Goal: Task Accomplishment & Management: Manage account settings

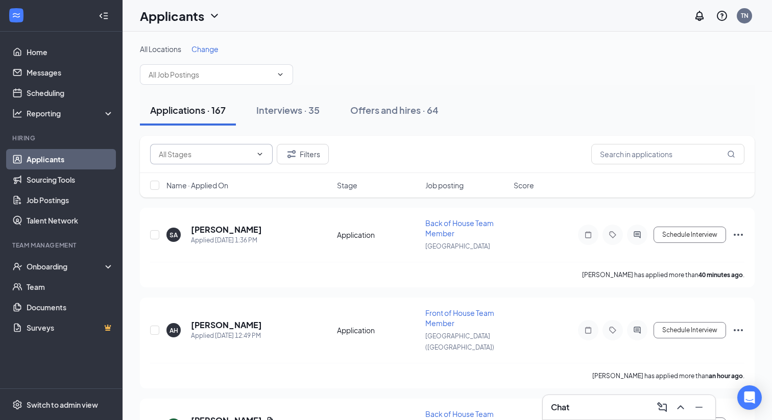
click at [243, 152] on input "text" at bounding box center [205, 154] width 93 height 11
click at [201, 171] on div "Application (25)" at bounding box center [192, 173] width 51 height 11
type input "Application (25)"
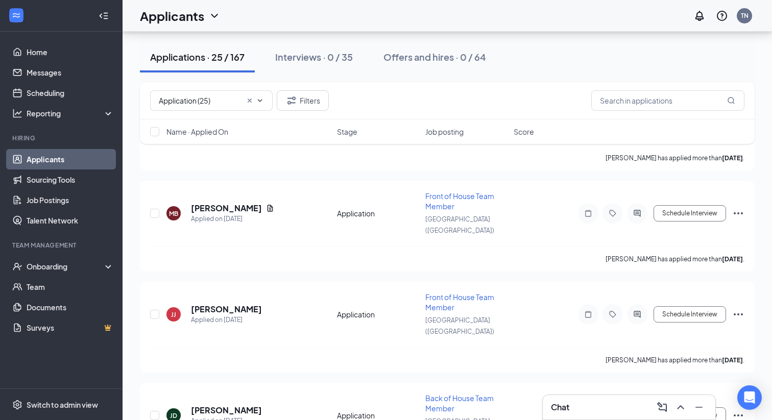
scroll to position [2016, 0]
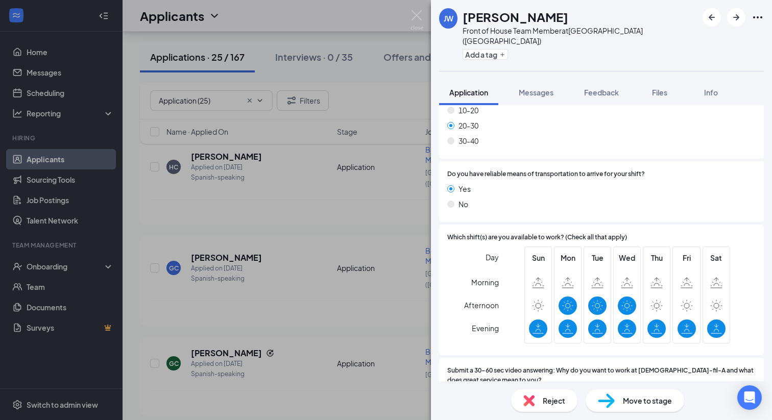
scroll to position [977, 0]
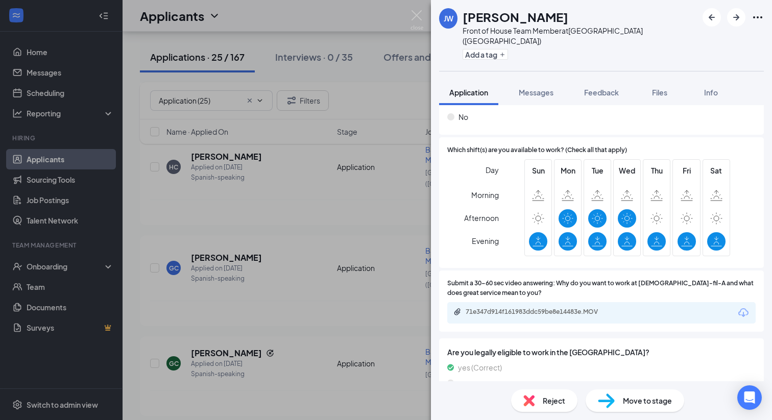
click at [651, 402] on span "Move to stage" at bounding box center [647, 400] width 49 height 11
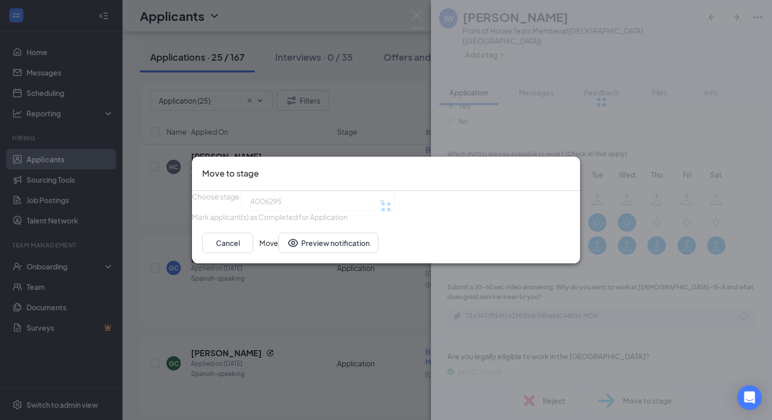
type input "Future Candidate (next stage)"
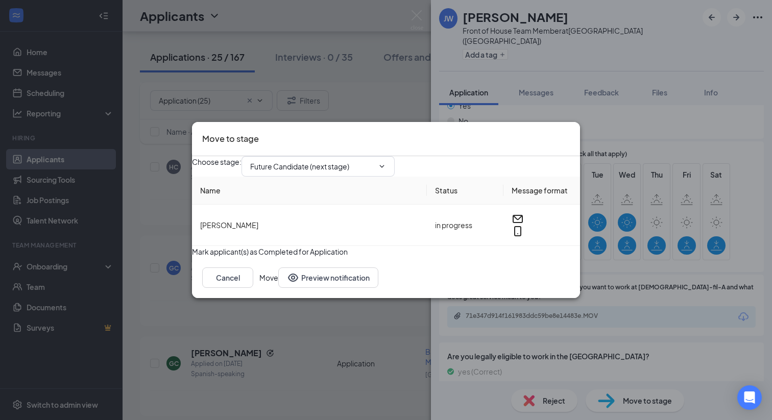
click at [278, 288] on button "Move" at bounding box center [268, 277] width 19 height 20
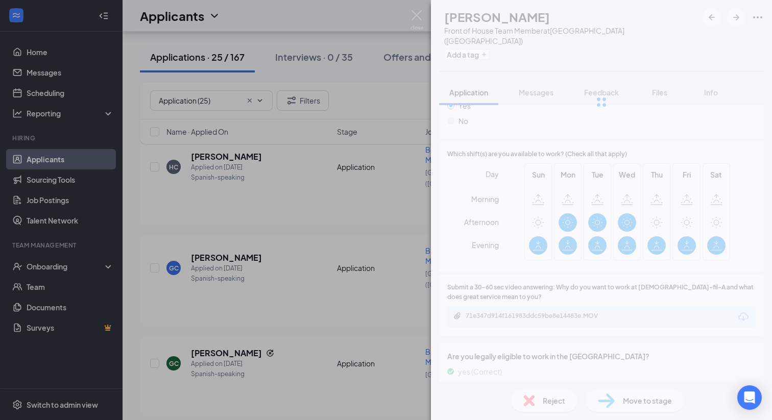
click at [410, 12] on img at bounding box center [416, 20] width 13 height 20
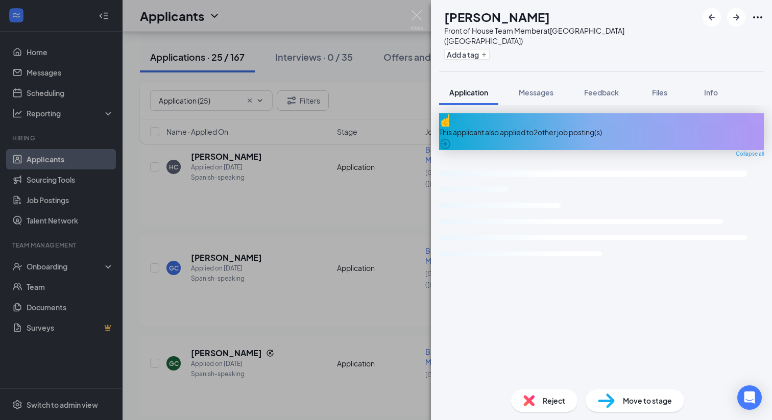
click at [639, 248] on div "This applicant also applied to 2 other job posting(s) Collapse all Loading inte…" at bounding box center [601, 247] width 325 height 268
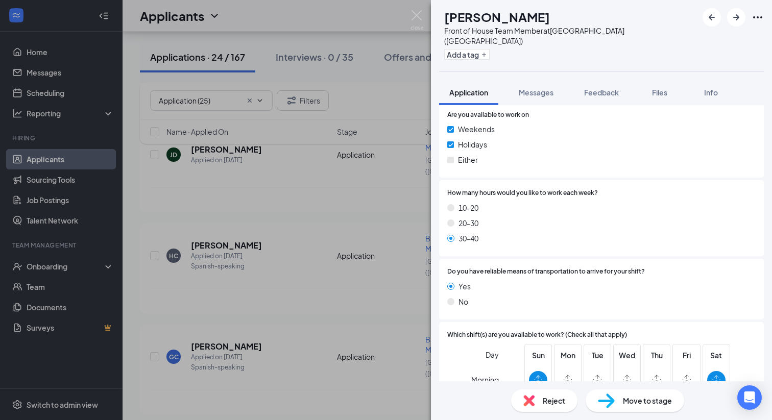
scroll to position [694, 0]
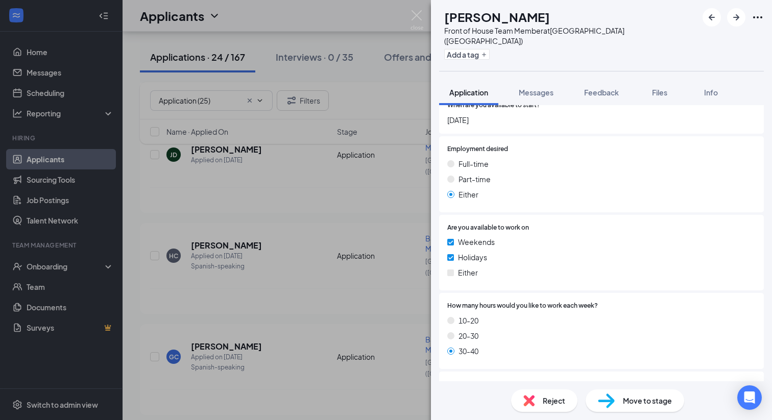
click at [618, 394] on div "Move to stage" at bounding box center [635, 400] width 99 height 22
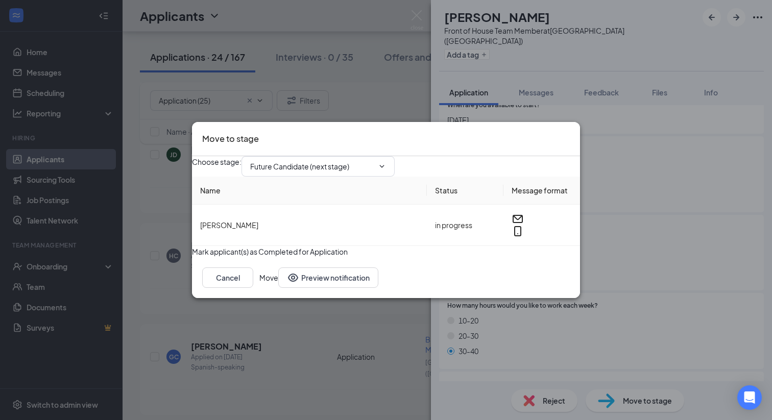
click at [278, 288] on button "Move" at bounding box center [268, 277] width 19 height 20
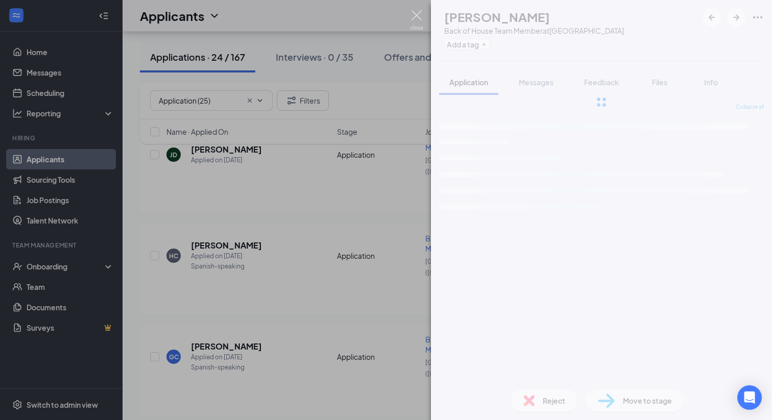
click at [415, 12] on img at bounding box center [416, 20] width 13 height 20
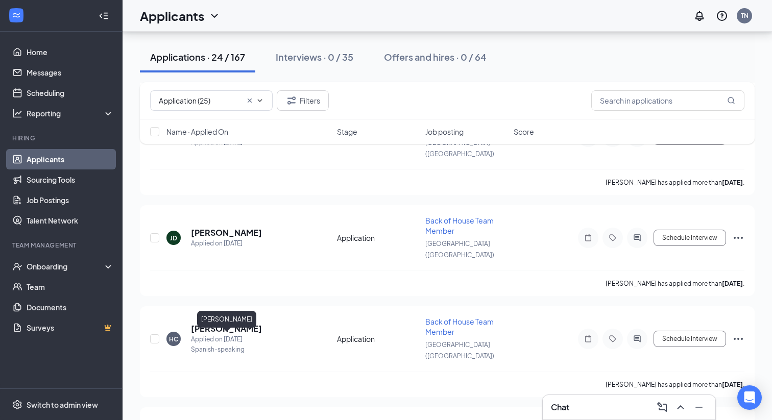
scroll to position [1838, 0]
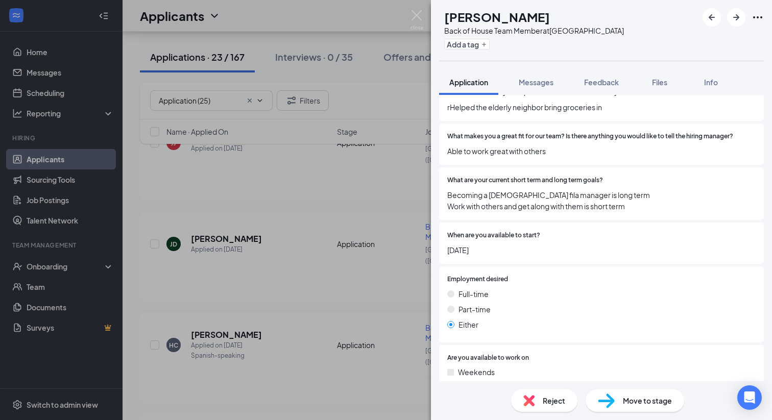
scroll to position [513, 0]
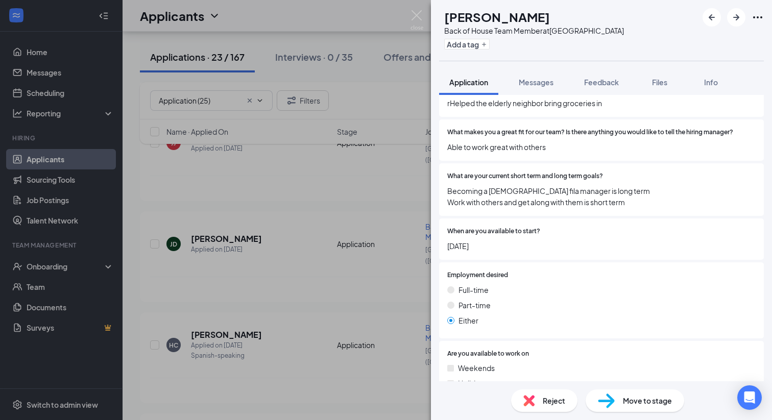
click at [557, 194] on span "Becoming a [DEMOGRAPHIC_DATA] fila manager is long term Work with others and ge…" at bounding box center [601, 196] width 308 height 22
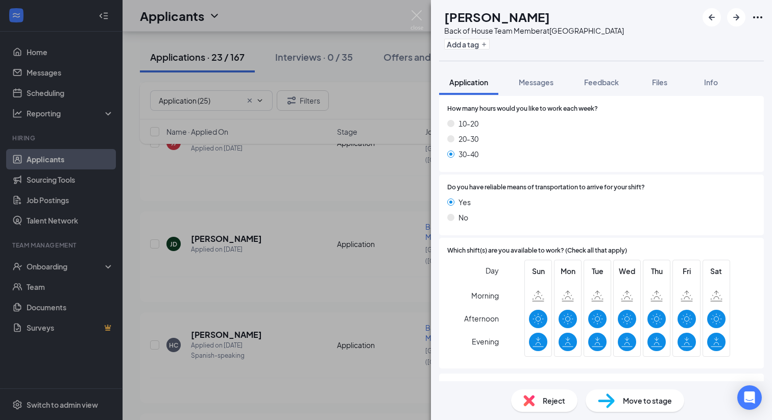
scroll to position [885, 0]
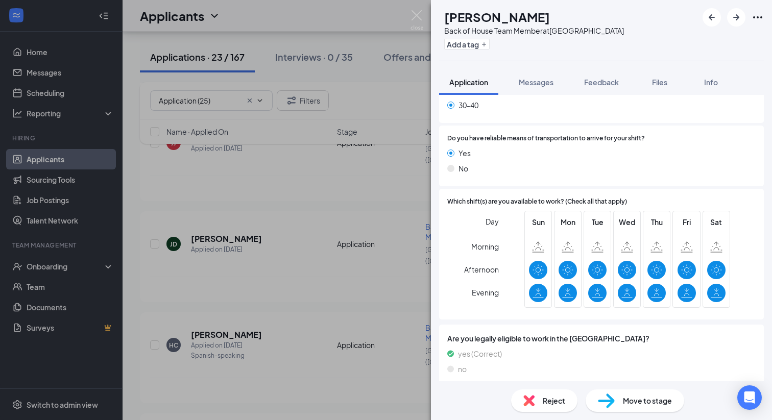
click at [598, 306] on div "Which shift(s) are you available to work? (Check all that apply) Day Morning Af…" at bounding box center [601, 254] width 325 height 131
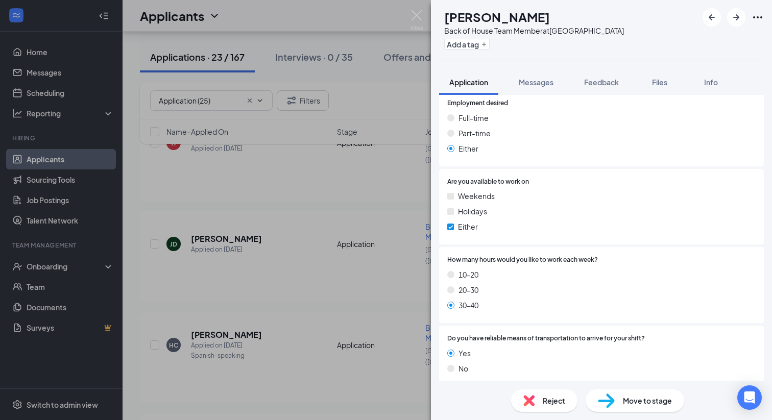
scroll to position [695, 0]
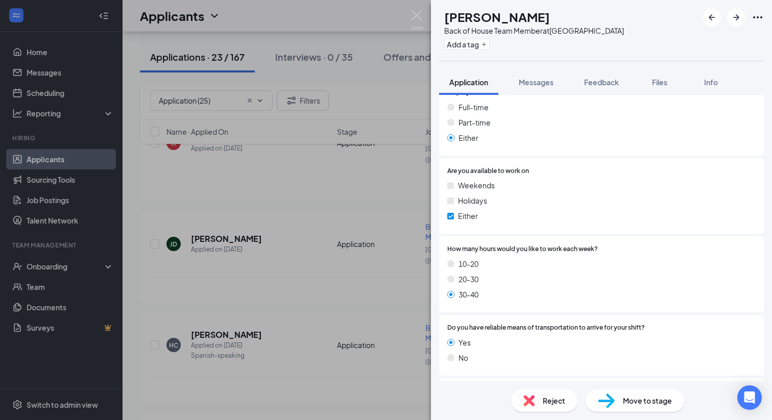
click at [621, 397] on div "Move to stage" at bounding box center [635, 400] width 99 height 22
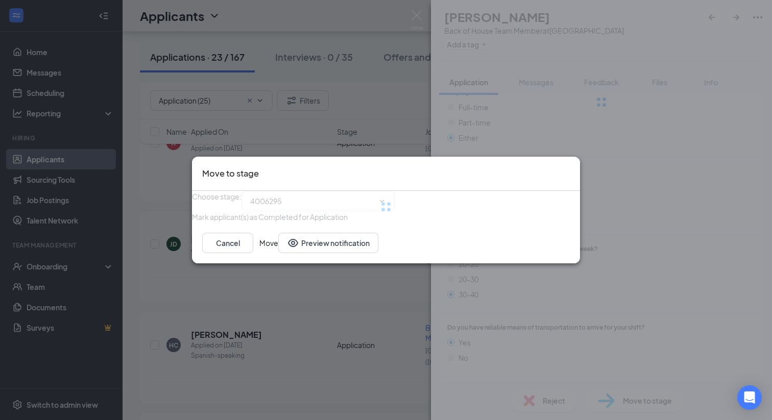
type input "Future Candidate (next stage)"
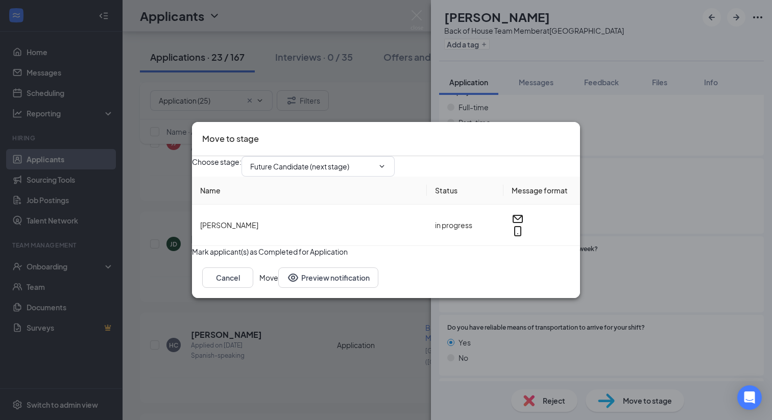
click at [543, 257] on div "Choose stage : Future Candidate (next stage) Name Status Message format [PERSON…" at bounding box center [386, 206] width 388 height 101
click at [278, 288] on button "Move" at bounding box center [268, 277] width 19 height 20
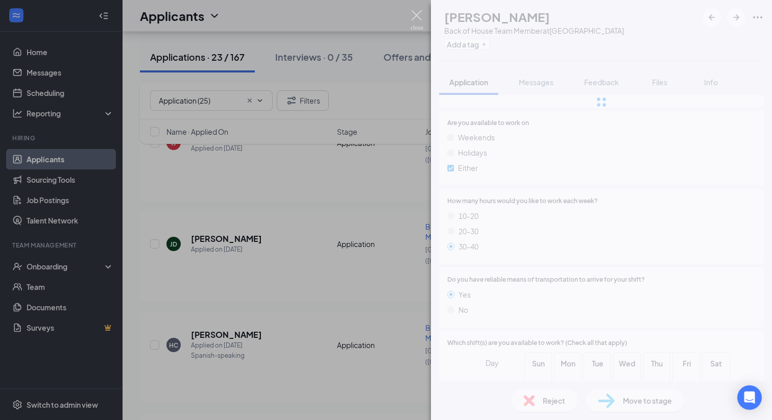
click at [411, 14] on img at bounding box center [416, 20] width 13 height 20
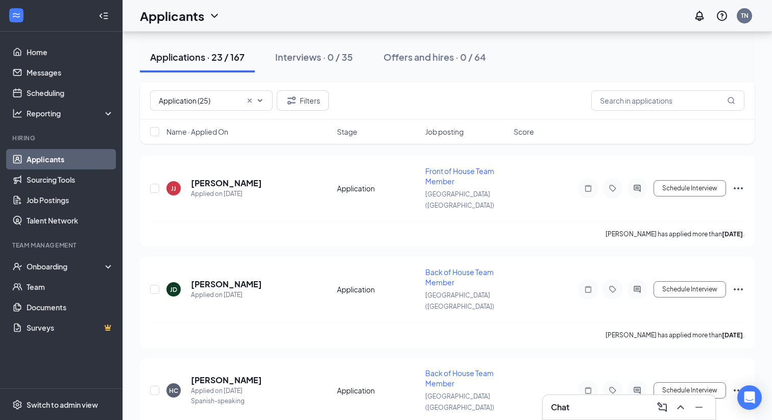
scroll to position [1749, 0]
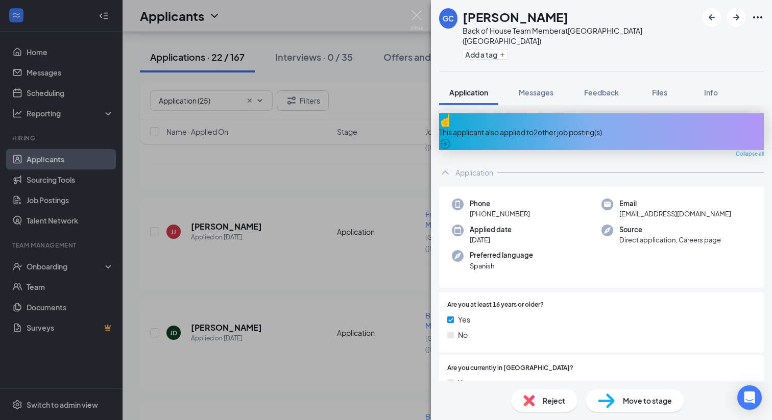
click at [644, 396] on span "Move to stage" at bounding box center [647, 400] width 49 height 11
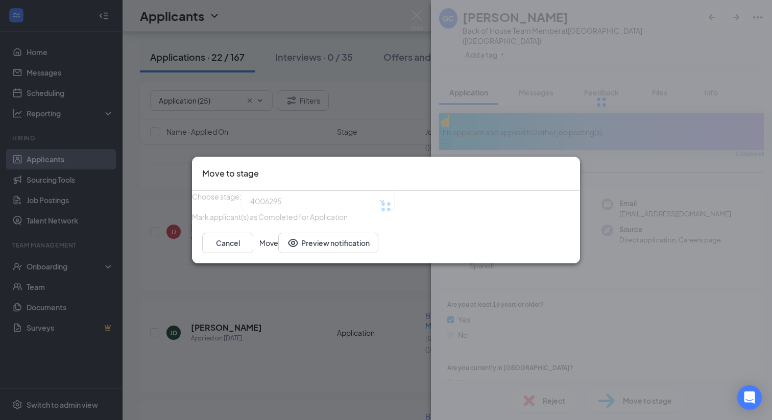
type input "Future Candidate (next stage)"
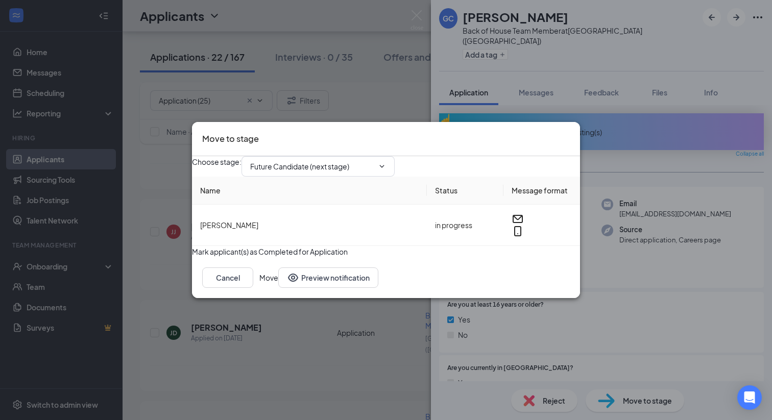
click at [278, 288] on button "Move" at bounding box center [268, 277] width 19 height 20
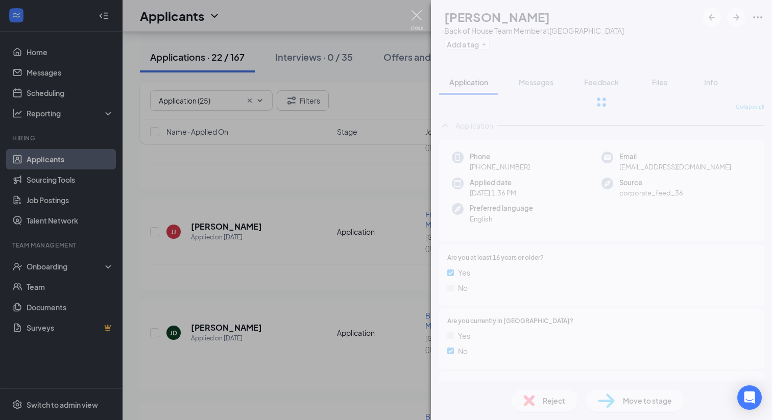
click at [416, 15] on img at bounding box center [416, 20] width 13 height 20
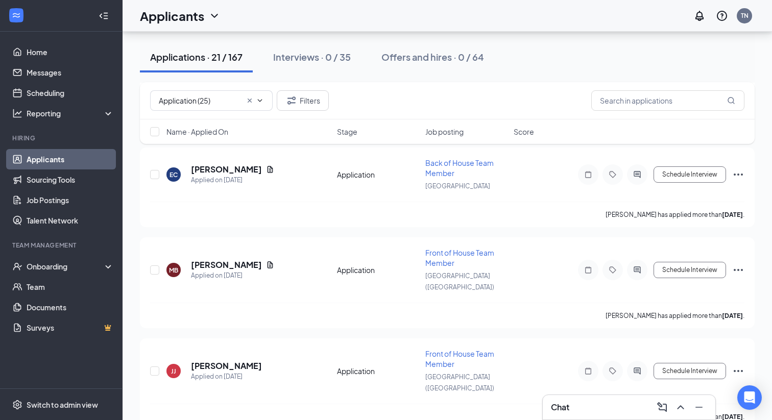
scroll to position [1627, 0]
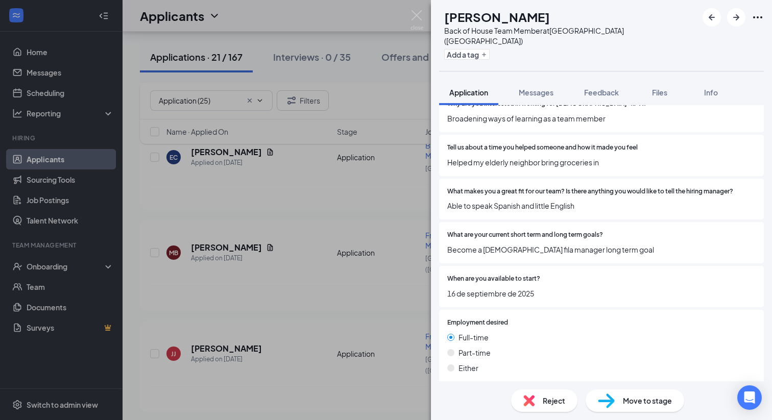
scroll to position [431, 0]
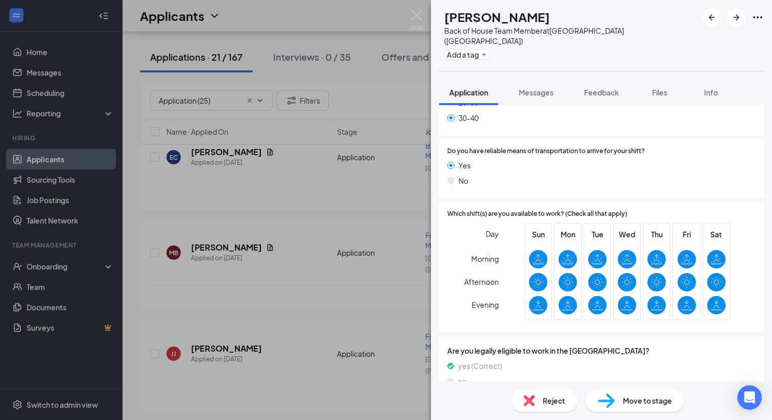
click at [625, 399] on span "Move to stage" at bounding box center [647, 400] width 49 height 11
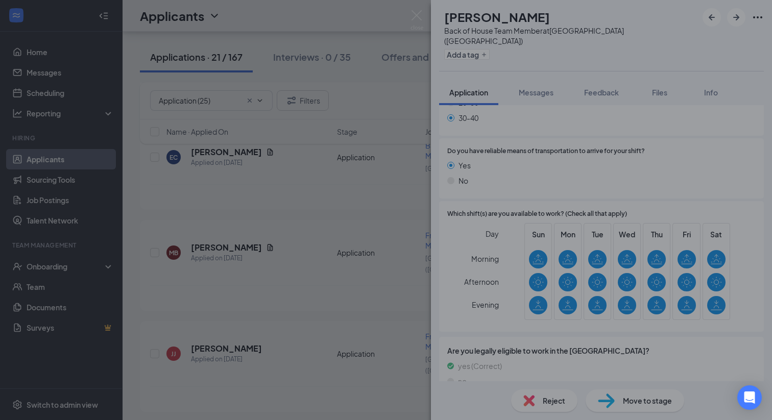
scroll to position [840, 0]
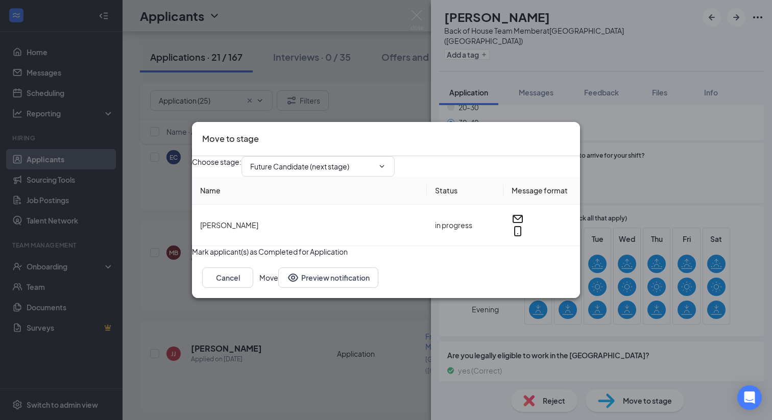
click at [278, 288] on button "Move" at bounding box center [268, 277] width 19 height 20
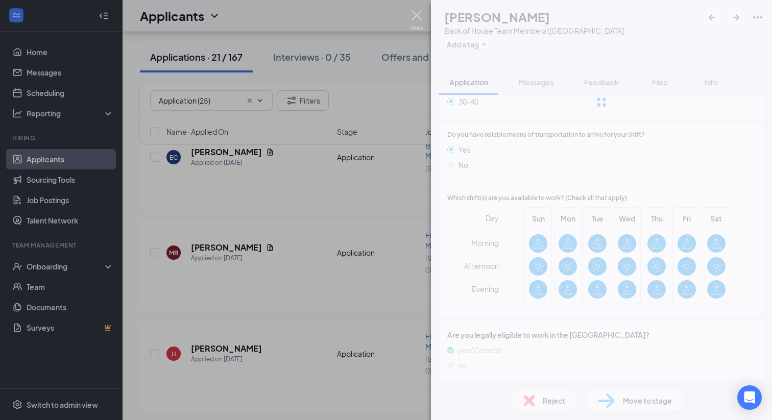
click at [418, 11] on img at bounding box center [416, 20] width 13 height 20
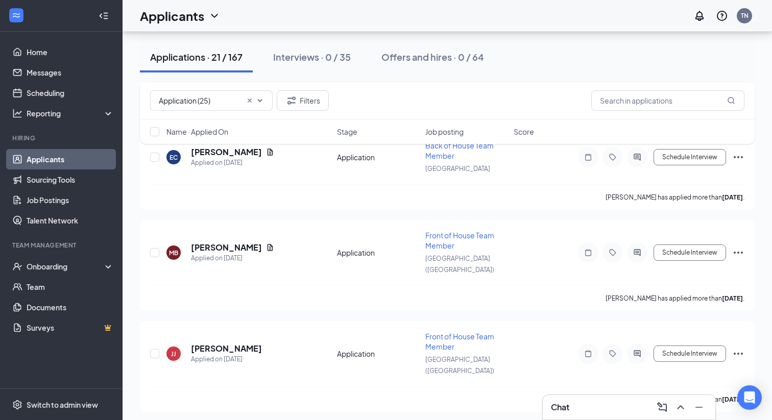
scroll to position [1594, 0]
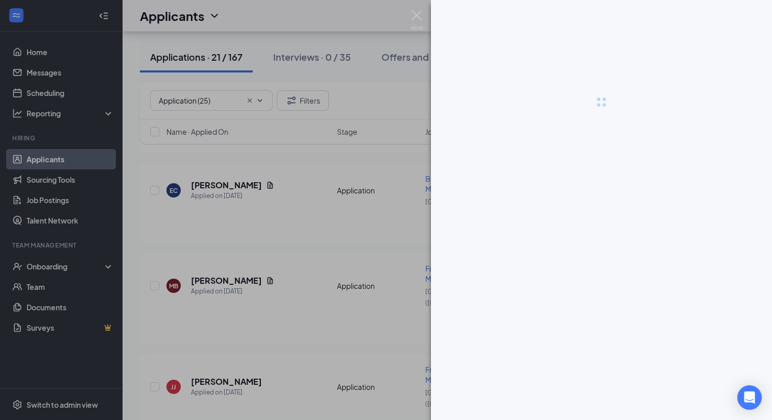
click at [247, 331] on div at bounding box center [386, 210] width 772 height 420
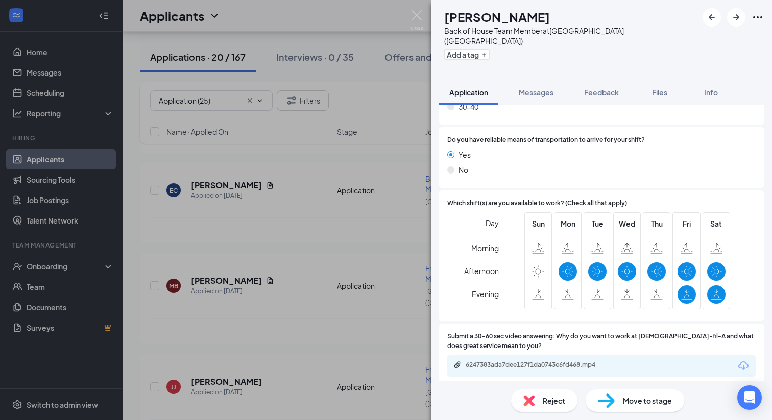
scroll to position [1259, 0]
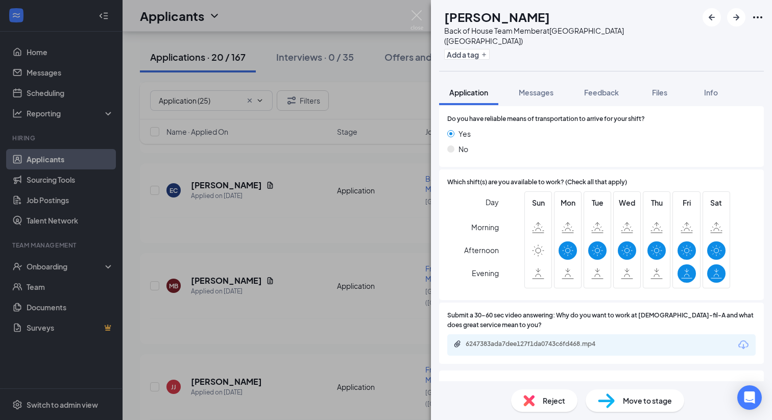
click at [526, 334] on div "6247383ada7dee127f1da0743c6fd468.mp4" at bounding box center [601, 344] width 308 height 21
click at [521, 340] on div "6247383ada7dee127f1da0743c6fd468.mp4" at bounding box center [537, 344] width 143 height 8
click at [629, 399] on span "Move to stage" at bounding box center [647, 400] width 49 height 11
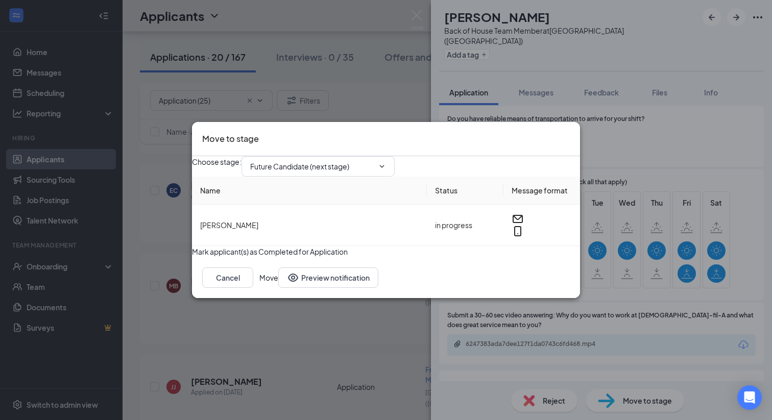
click at [278, 288] on button "Move" at bounding box center [268, 277] width 19 height 20
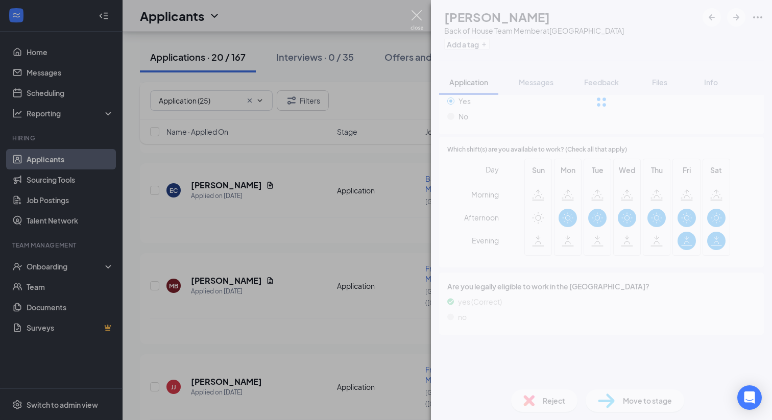
scroll to position [863, 0]
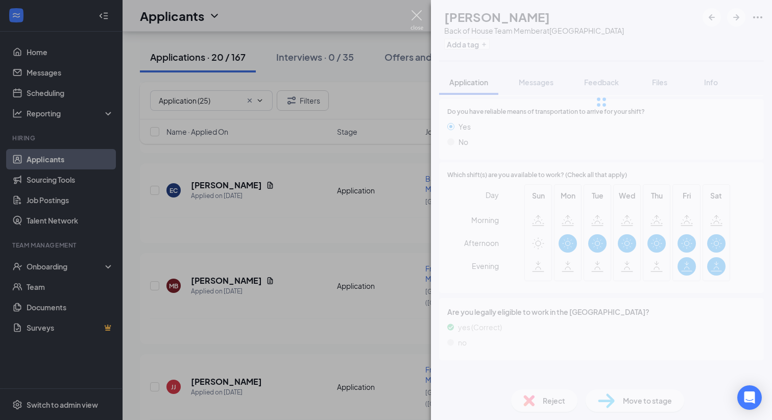
click at [415, 18] on img at bounding box center [416, 20] width 13 height 20
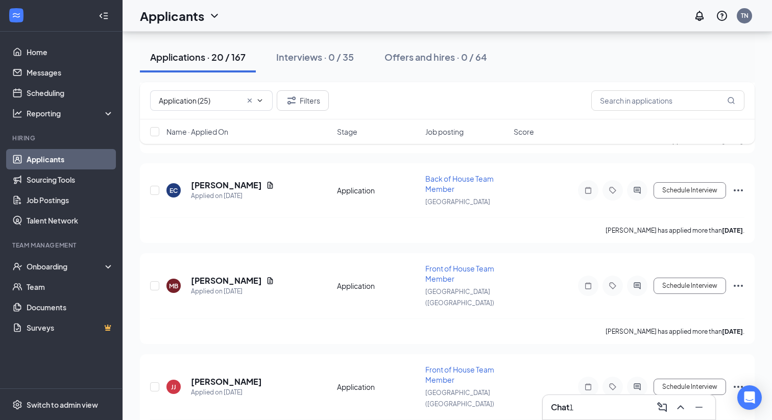
scroll to position [1562, 0]
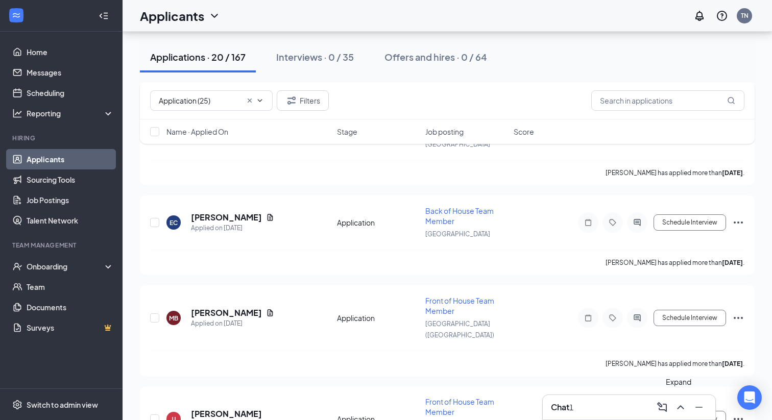
click at [681, 408] on icon "ChevronUp" at bounding box center [680, 407] width 12 height 12
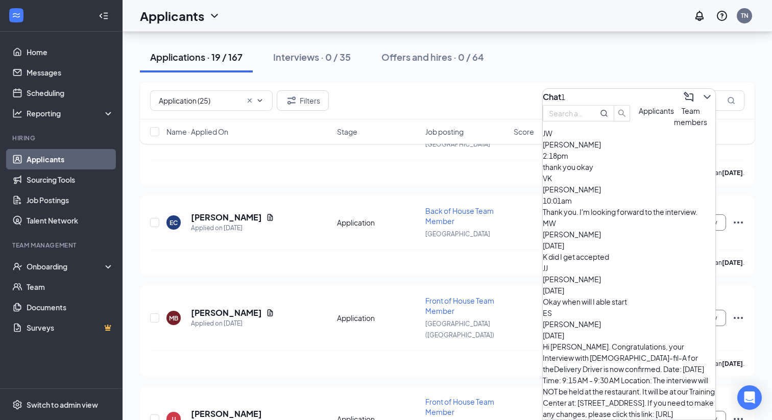
click at [638, 173] on div "thank you okay" at bounding box center [629, 166] width 173 height 11
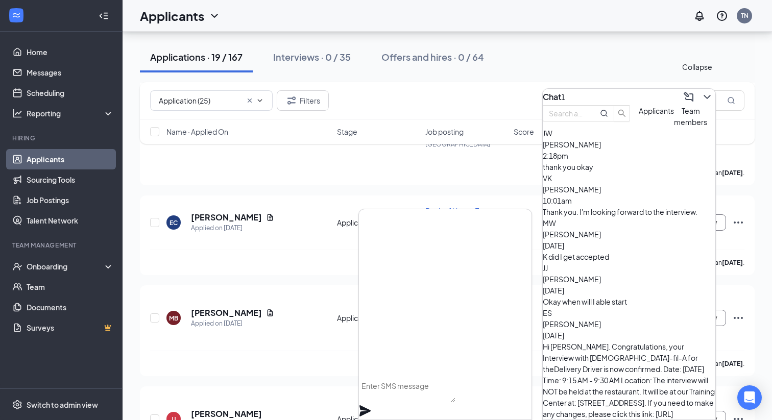
click at [699, 96] on button at bounding box center [707, 97] width 16 height 16
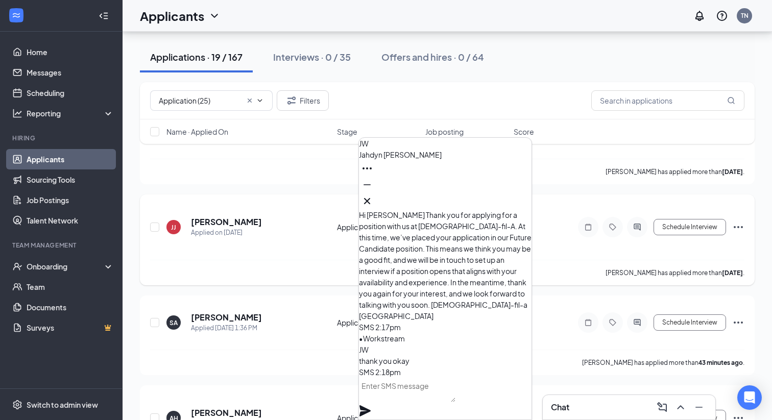
scroll to position [1759, 0]
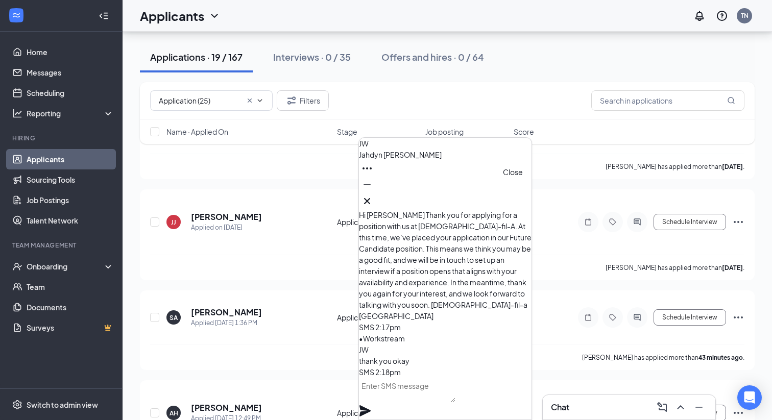
click at [373, 200] on icon "Cross" at bounding box center [367, 201] width 12 height 12
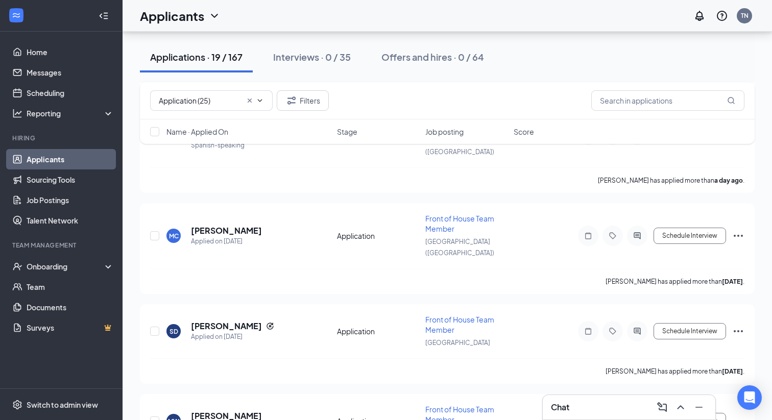
scroll to position [3175, 0]
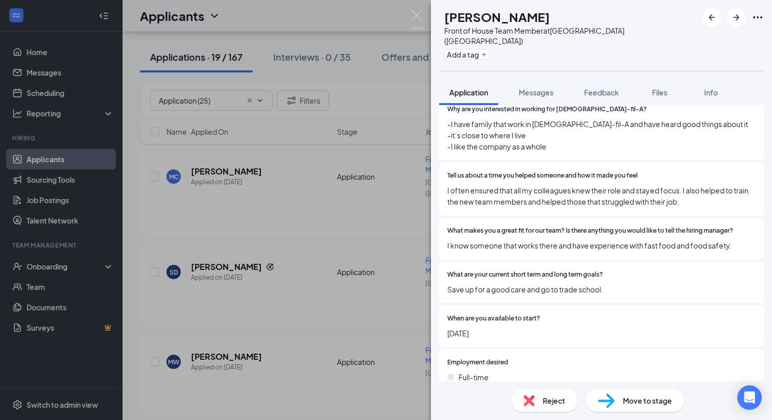
scroll to position [459, 0]
click at [623, 404] on span "Move to stage" at bounding box center [647, 400] width 49 height 11
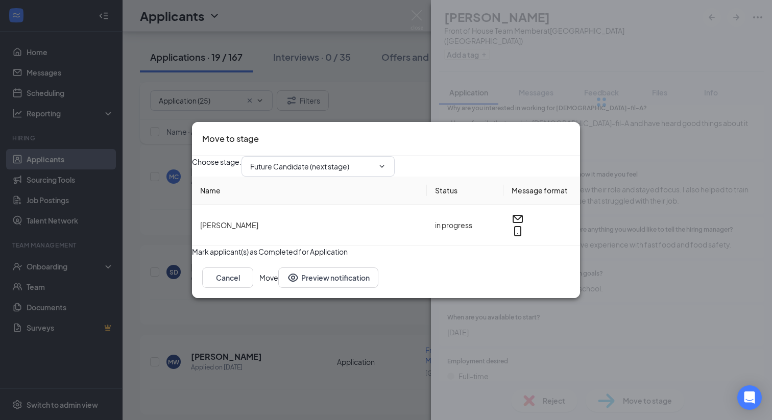
click at [278, 288] on button "Move" at bounding box center [268, 277] width 19 height 20
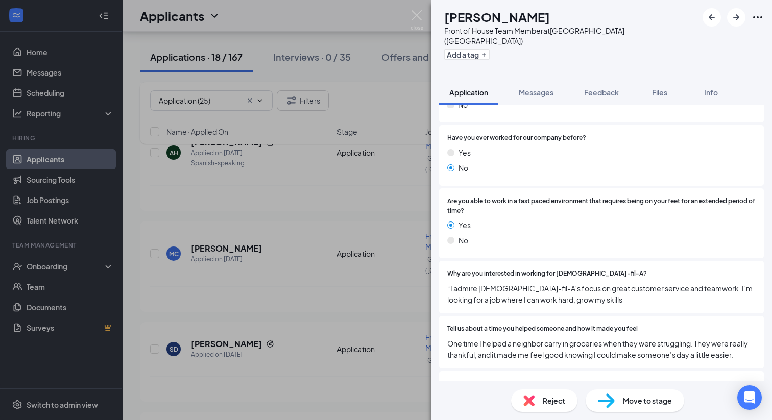
scroll to position [263, 0]
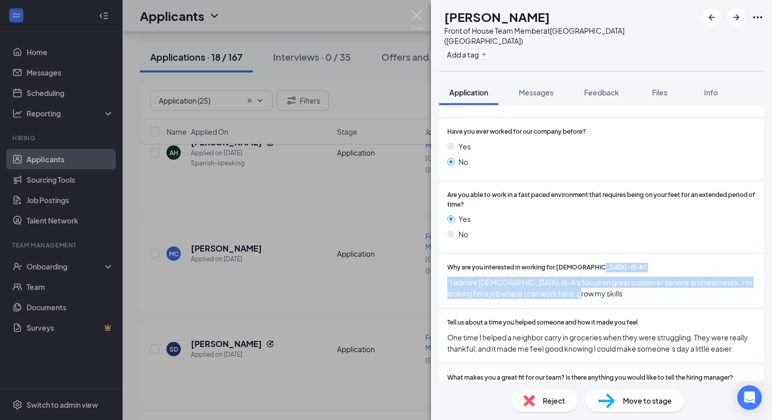
drag, startPoint x: 575, startPoint y: 282, endPoint x: 463, endPoint y: 265, distance: 113.1
click at [461, 264] on div "Why are you interested in working for [DEMOGRAPHIC_DATA]-fil-A? “I admire [DEMO…" at bounding box center [601, 281] width 308 height 36
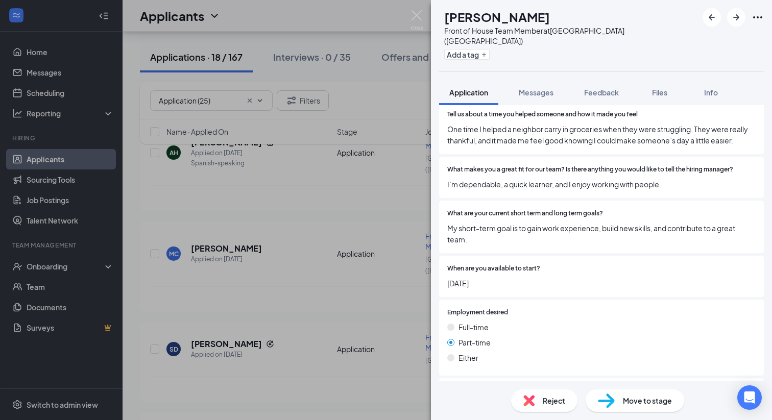
scroll to position [480, 0]
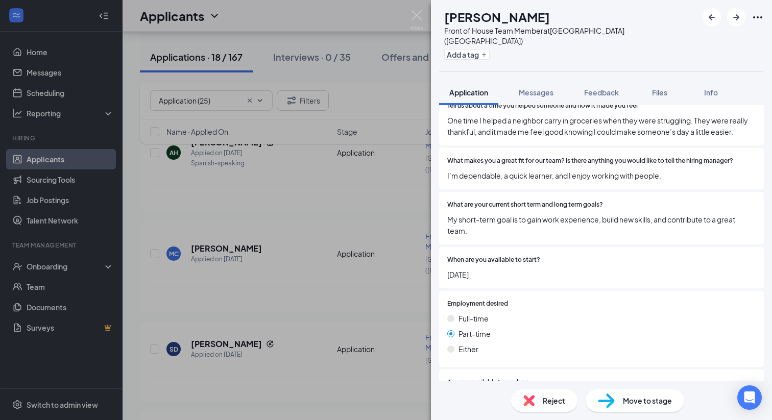
click at [641, 396] on span "Move to stage" at bounding box center [647, 400] width 49 height 11
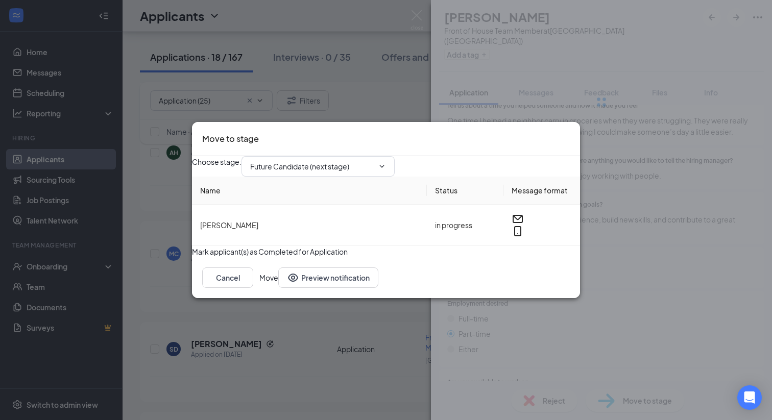
click at [278, 288] on button "Move" at bounding box center [268, 277] width 19 height 20
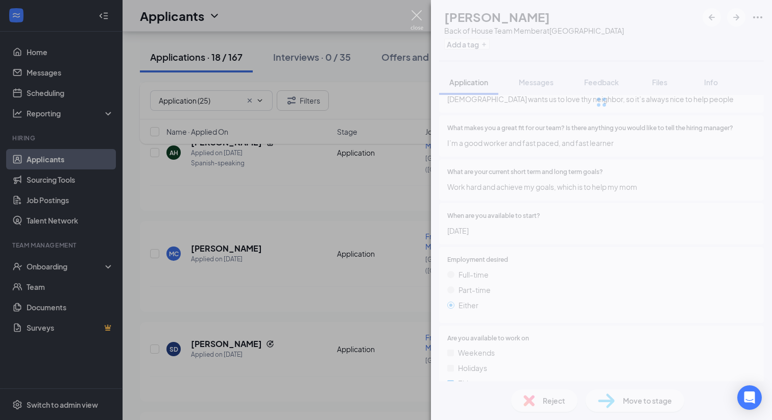
click at [419, 16] on img at bounding box center [416, 20] width 13 height 20
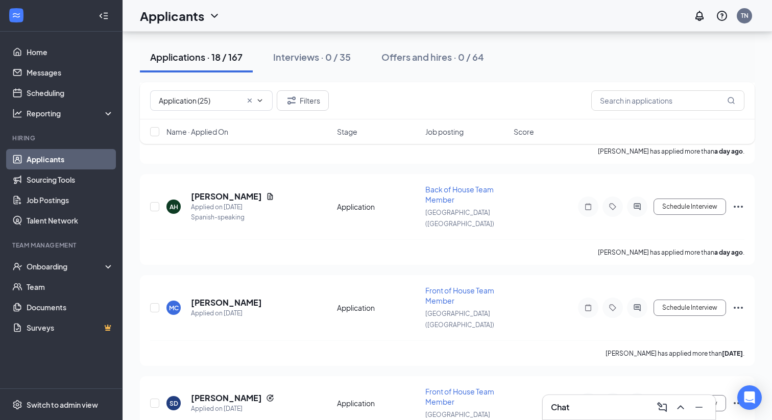
scroll to position [2917, 0]
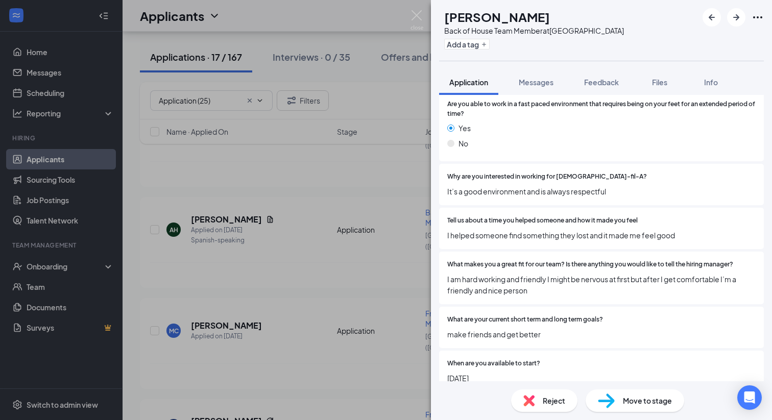
scroll to position [394, 0]
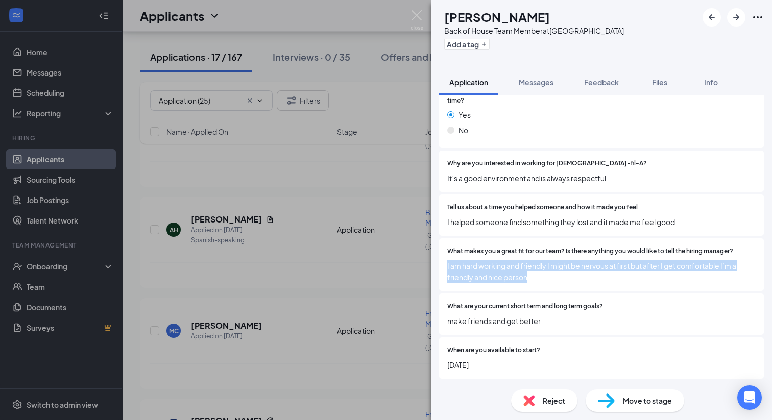
drag, startPoint x: 528, startPoint y: 269, endPoint x: 428, endPoint y: 258, distance: 100.6
click at [428, 258] on div "EC [PERSON_NAME] Back of House Team Member at [GEOGRAPHIC_DATA] Add a tag Appli…" at bounding box center [386, 210] width 772 height 420
click at [546, 261] on span "I am hard working and friendly I might be nervous at first but after I get comf…" at bounding box center [601, 271] width 308 height 22
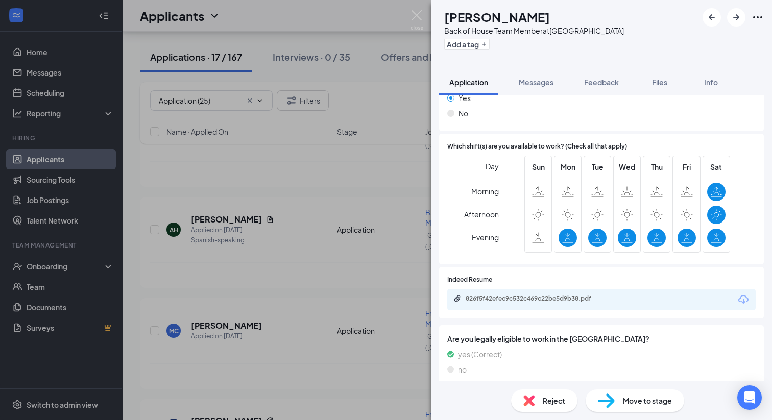
scroll to position [940, 0]
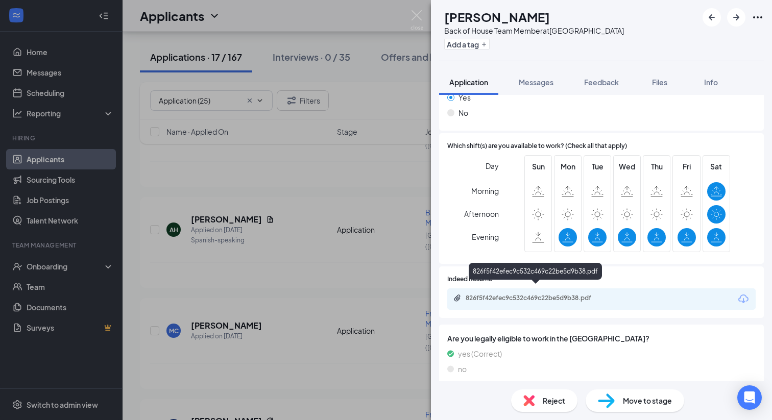
click at [537, 294] on div "826f5f42efec9c532c469c22be5d9b38.pdf" at bounding box center [537, 298] width 143 height 8
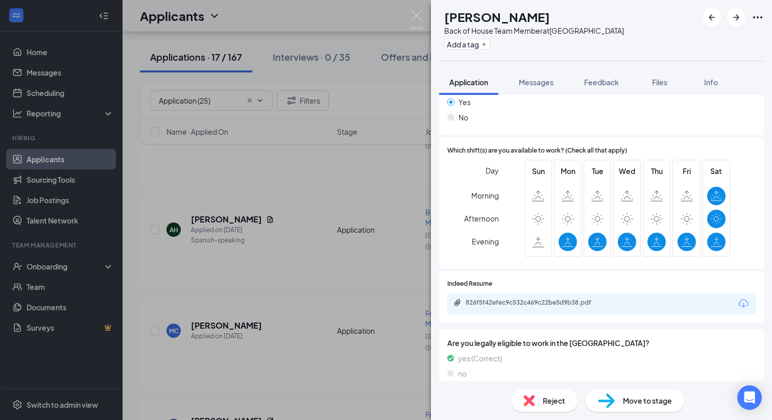
click at [641, 408] on div "Move to stage" at bounding box center [635, 400] width 99 height 22
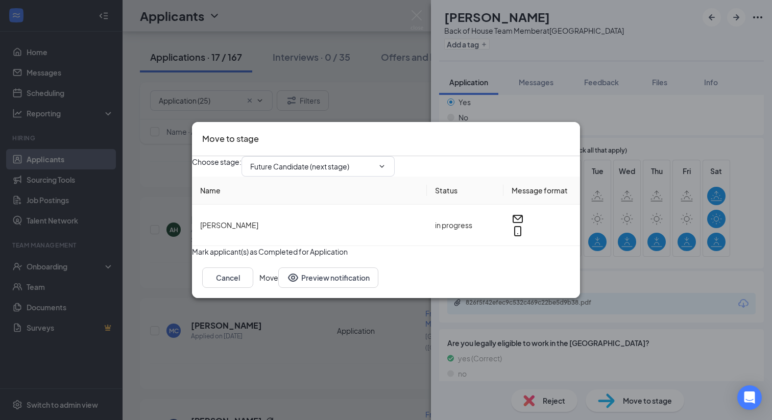
click at [278, 288] on button "Move" at bounding box center [268, 277] width 19 height 20
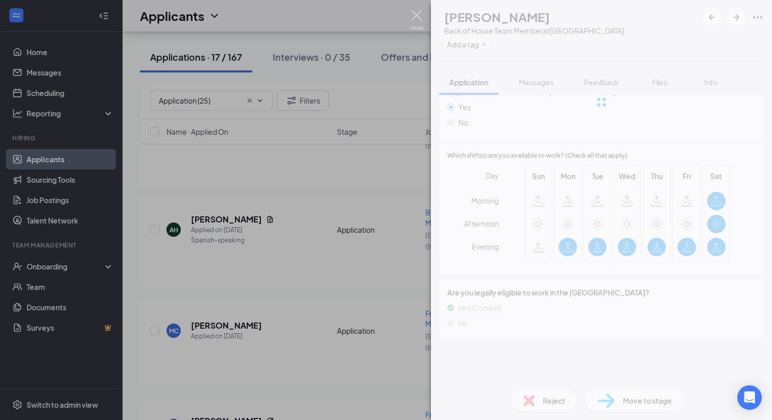
scroll to position [852, 0]
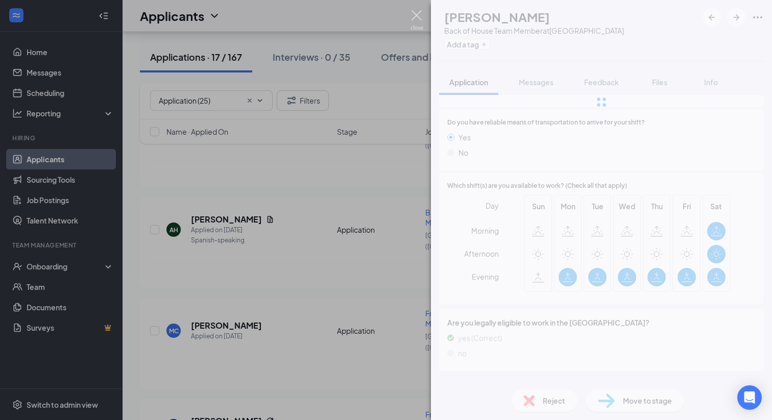
click at [414, 18] on img at bounding box center [416, 20] width 13 height 20
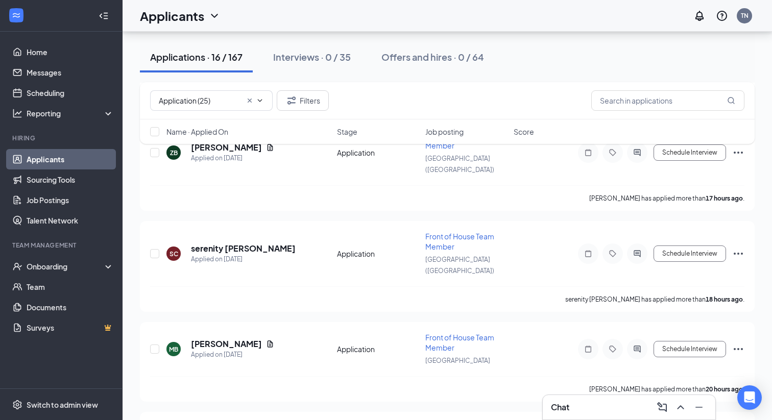
scroll to position [2640, 0]
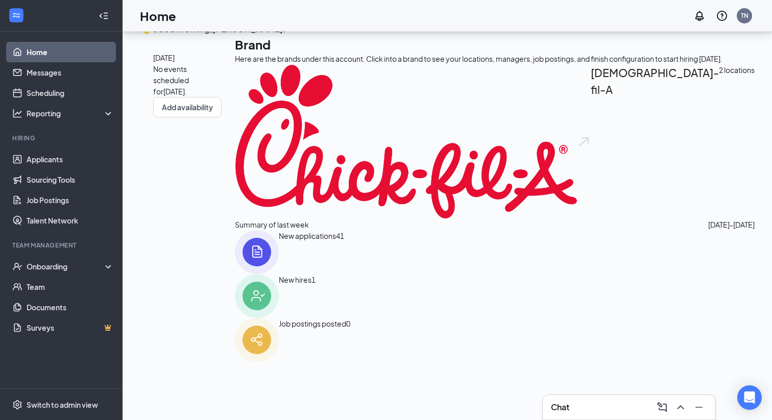
scroll to position [60, 0]
click at [27, 163] on link "Applicants" at bounding box center [70, 159] width 87 height 20
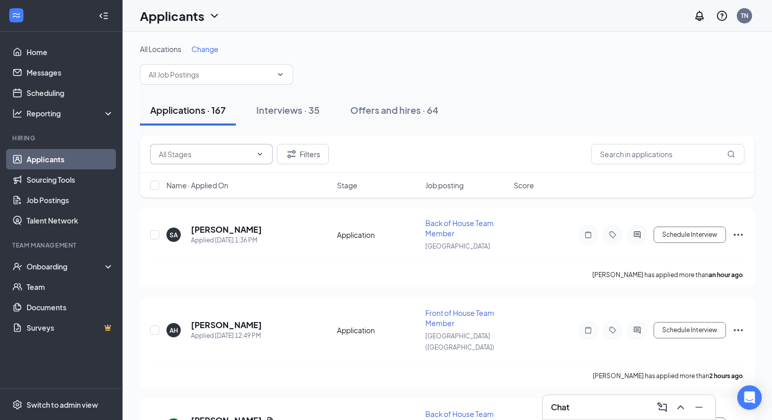
click at [197, 155] on input "text" at bounding box center [205, 154] width 93 height 11
click at [198, 175] on div "Application (16)" at bounding box center [192, 173] width 51 height 11
type input "Application (16)"
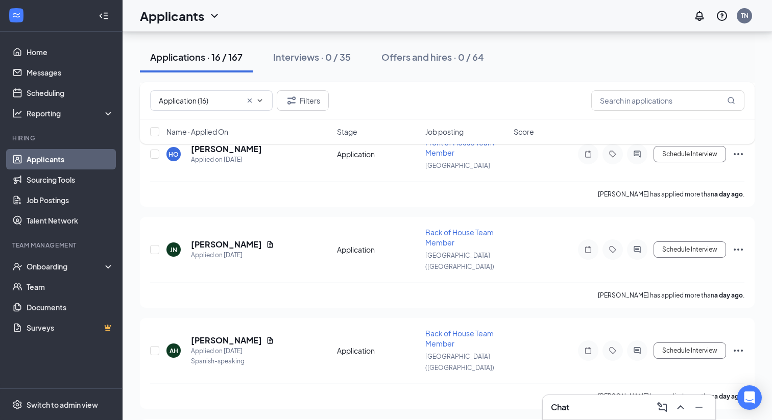
scroll to position [2640, 0]
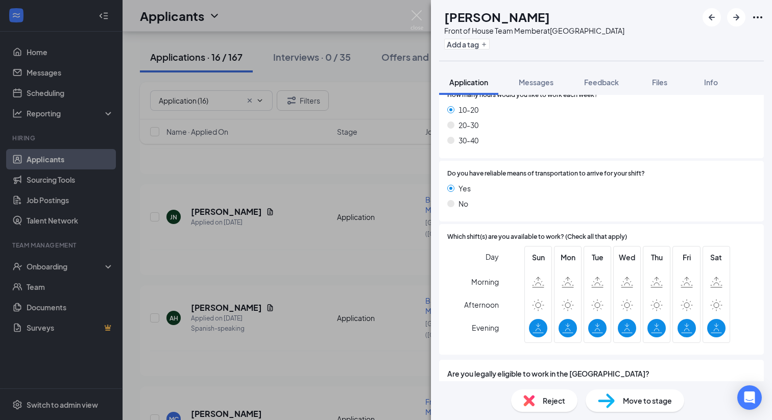
scroll to position [845, 0]
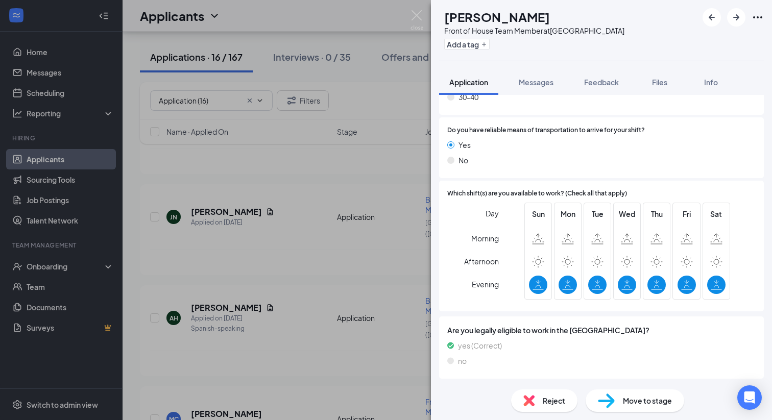
click at [536, 411] on div "Reject" at bounding box center [544, 400] width 66 height 22
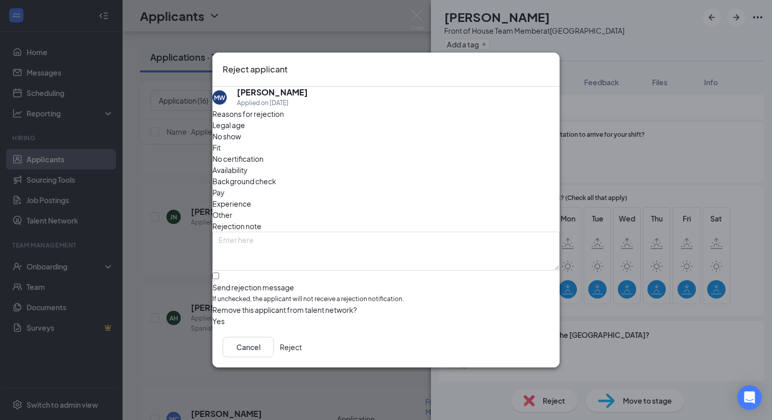
click at [212, 316] on button "button" at bounding box center [212, 320] width 0 height 11
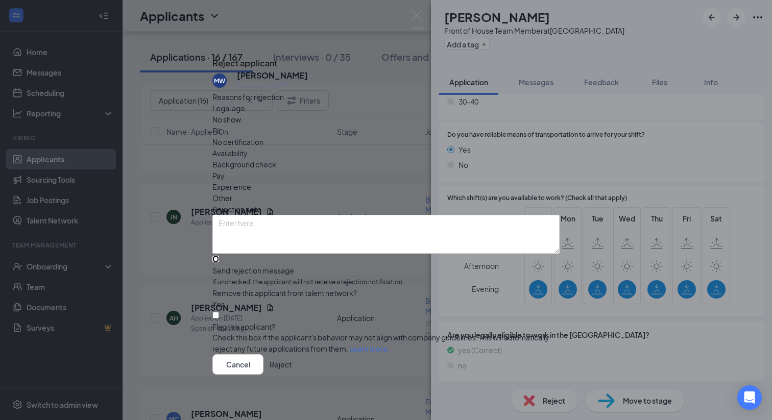
click at [219, 256] on input "Send rejection message If unchecked, the applicant will not receive a rejection…" at bounding box center [215, 259] width 7 height 7
checkbox input "true"
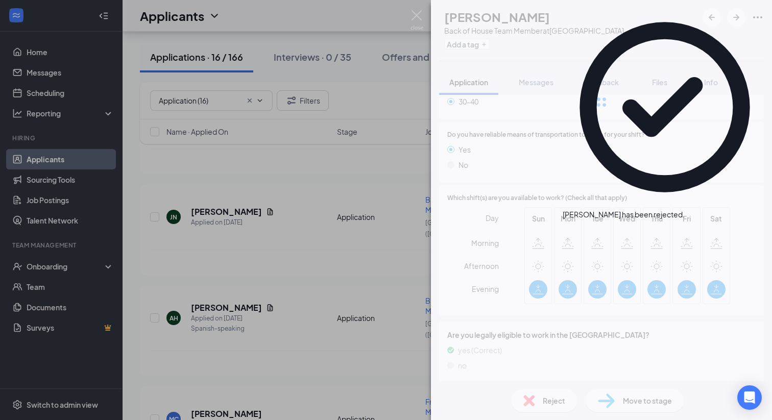
click at [415, 11] on img at bounding box center [416, 20] width 13 height 20
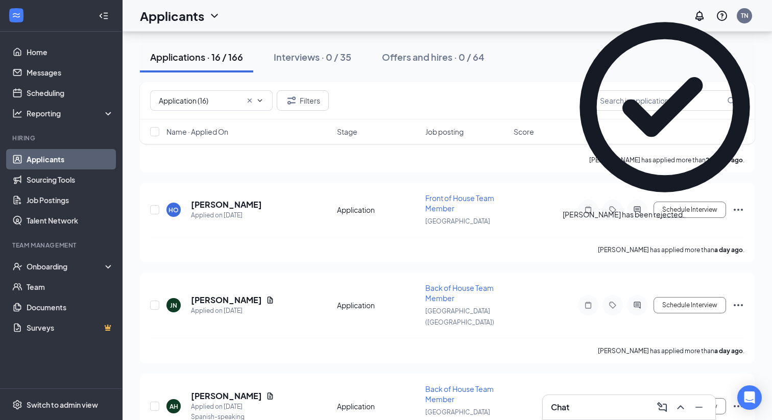
scroll to position [2550, 0]
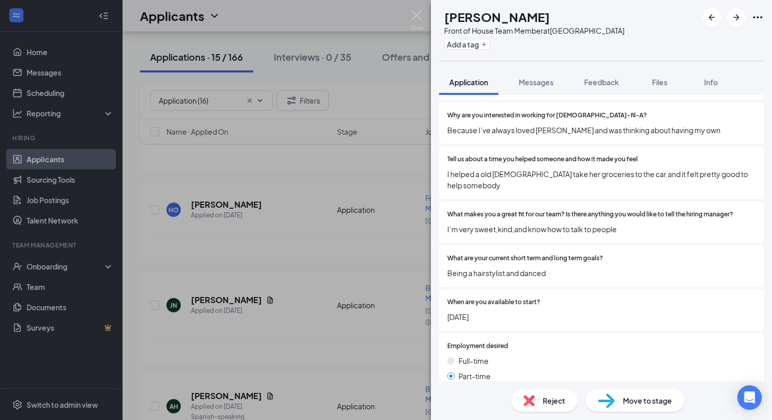
scroll to position [848, 0]
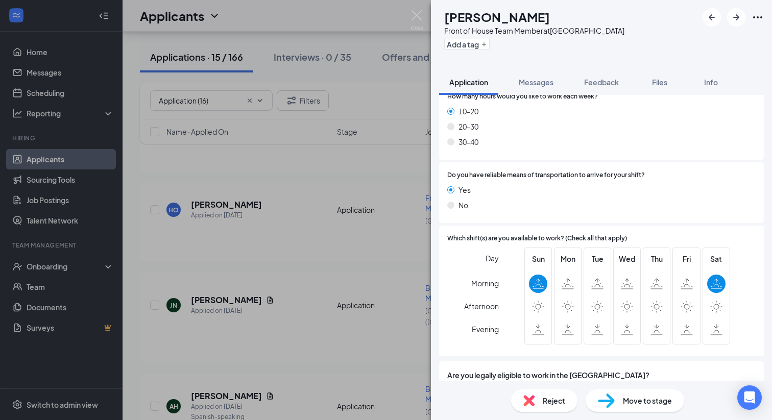
click at [615, 402] on div "Move to stage" at bounding box center [635, 400] width 99 height 22
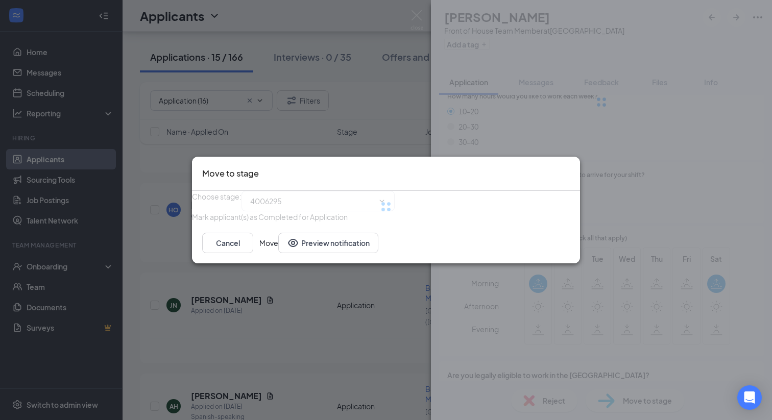
type input "Future Candidate (next stage)"
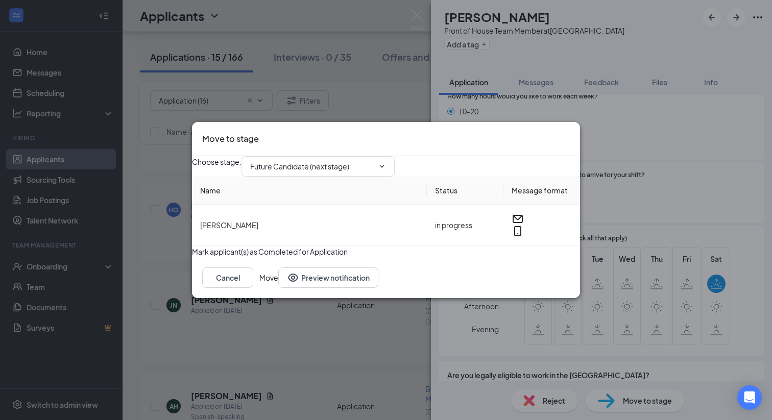
click at [278, 288] on button "Move" at bounding box center [268, 277] width 19 height 20
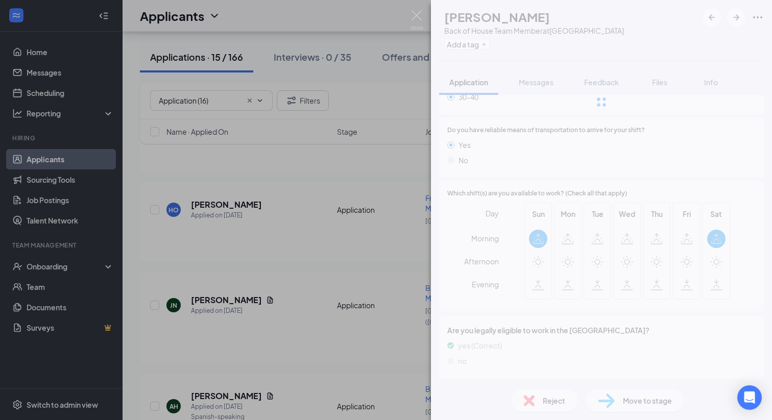
scroll to position [840, 0]
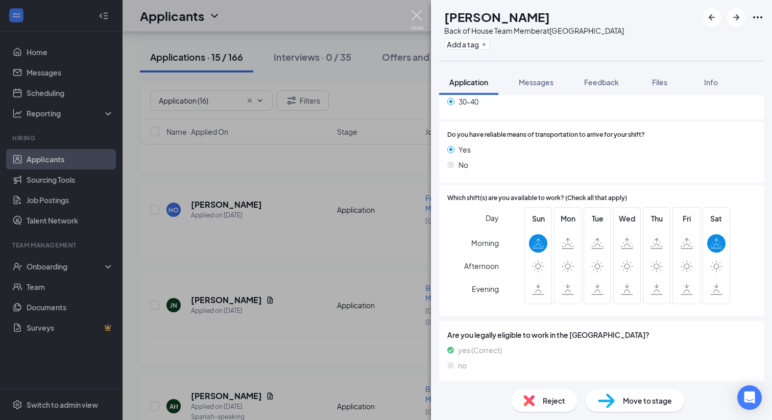
click at [420, 21] on img at bounding box center [416, 20] width 13 height 20
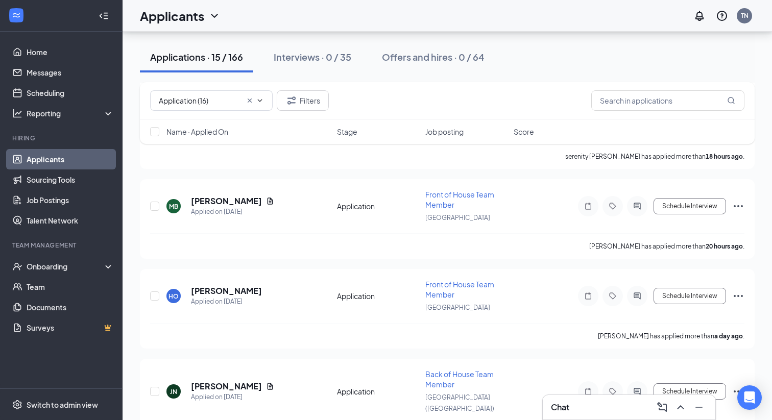
scroll to position [2369, 0]
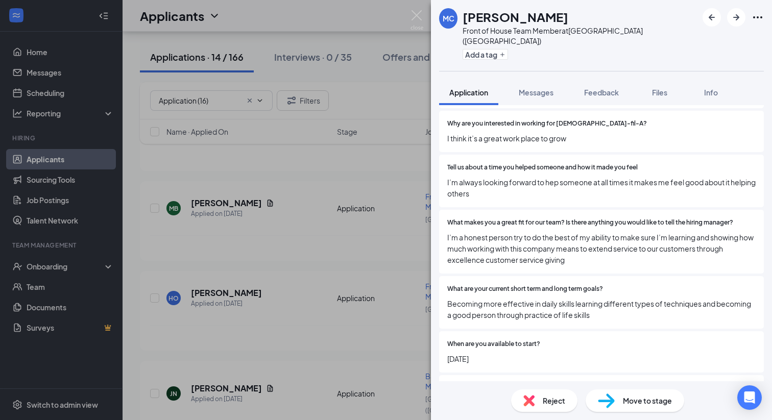
scroll to position [389, 0]
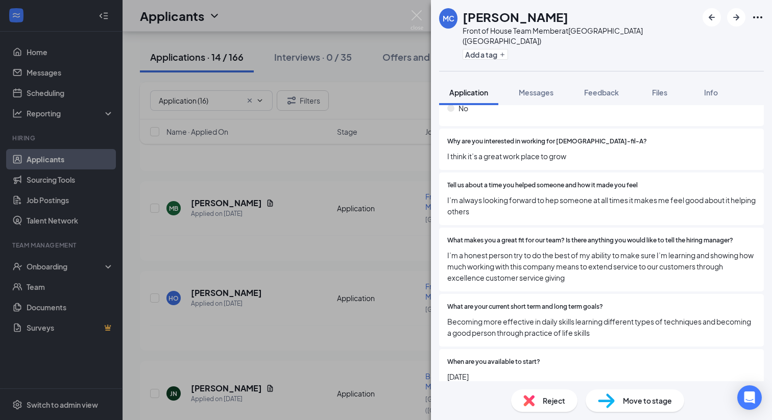
click at [664, 396] on span "Move to stage" at bounding box center [647, 400] width 49 height 11
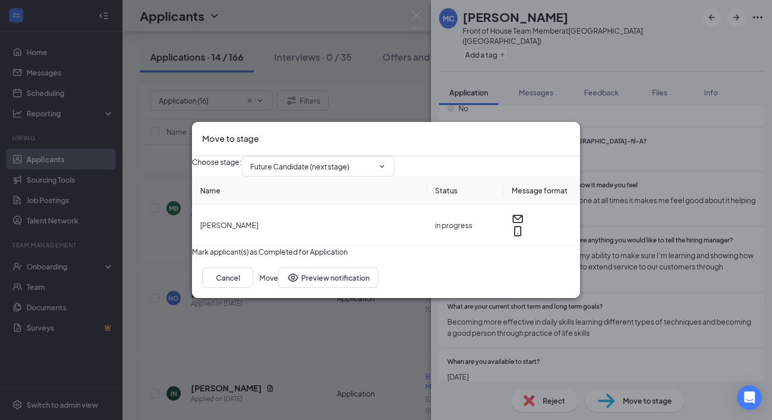
click at [278, 288] on button "Move" at bounding box center [268, 277] width 19 height 20
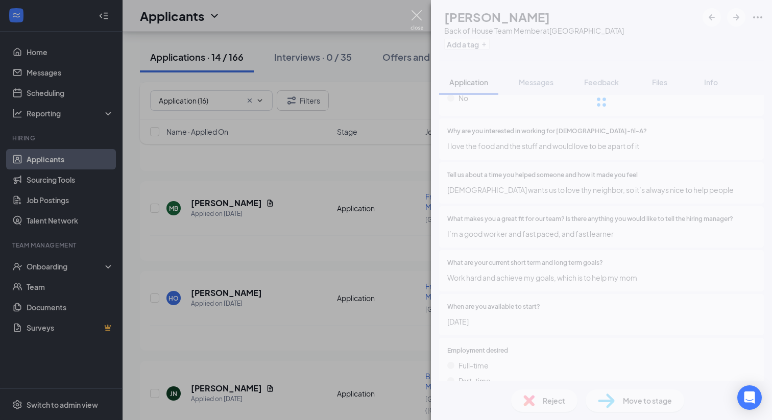
click at [414, 13] on img at bounding box center [416, 20] width 13 height 20
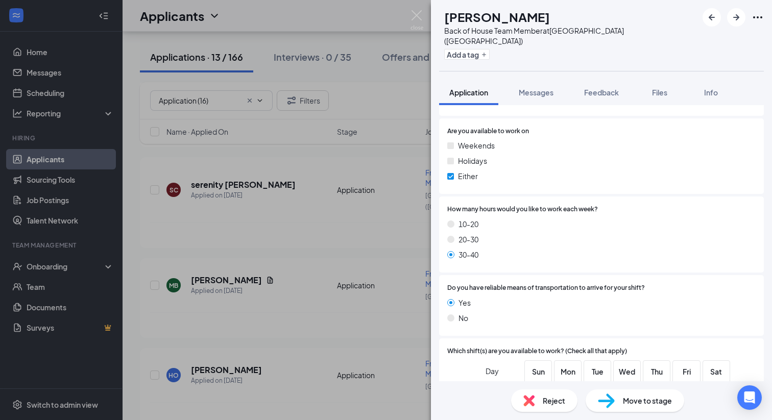
scroll to position [945, 0]
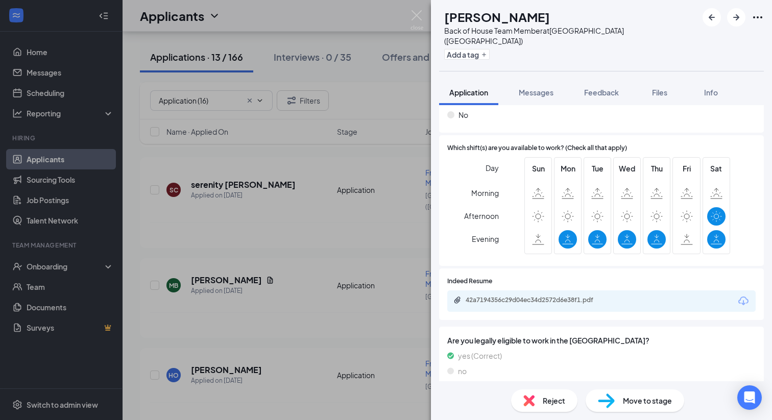
click at [596, 296] on div "42a7194356c29d04ec34d2572d6e38f1.pdf" at bounding box center [537, 300] width 143 height 8
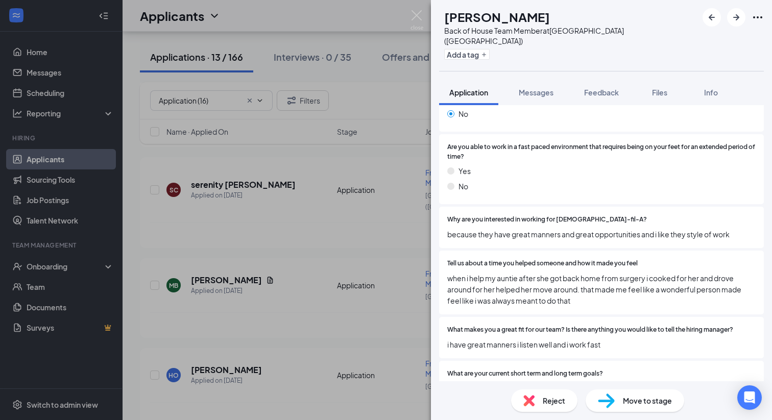
scroll to position [0, 0]
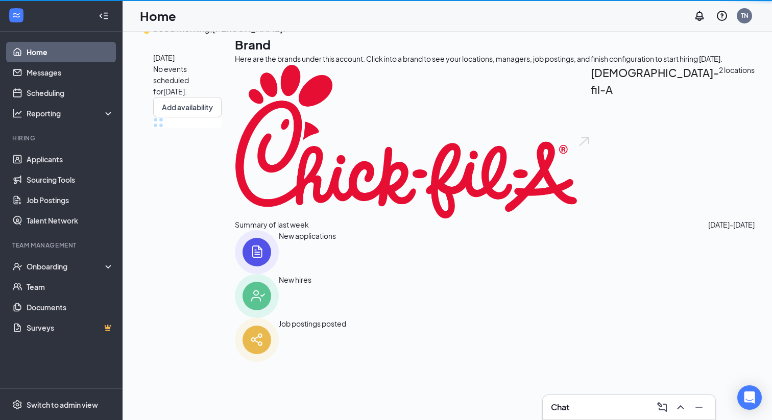
scroll to position [78, 0]
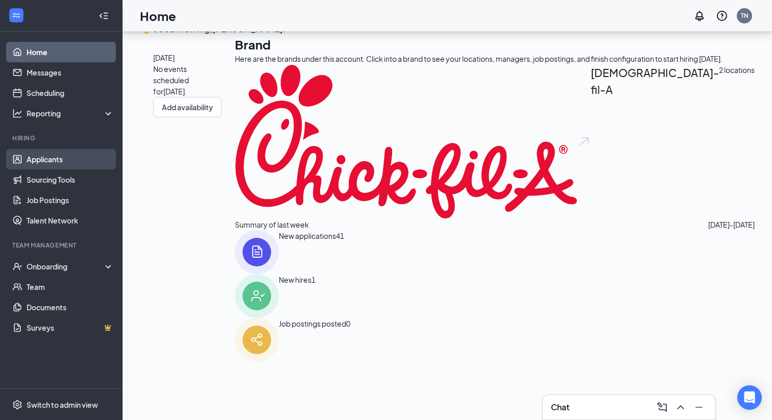
click at [69, 160] on link "Applicants" at bounding box center [70, 159] width 87 height 20
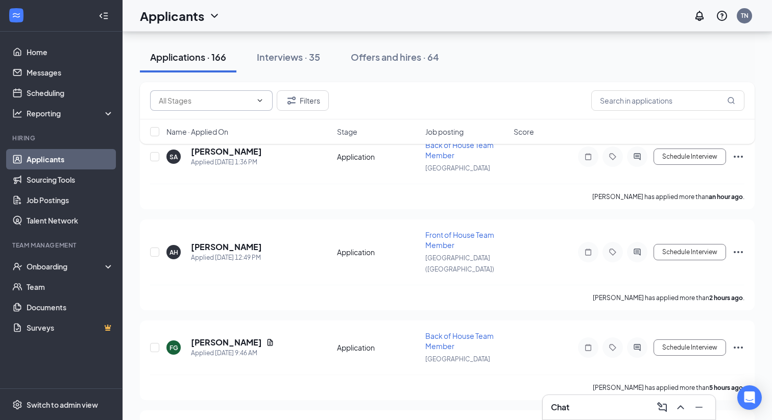
click at [223, 108] on span at bounding box center [211, 100] width 123 height 20
click at [219, 124] on div "Name · Applied On Stage Job posting Score" at bounding box center [447, 131] width 615 height 25
click at [218, 107] on span at bounding box center [211, 100] width 123 height 20
click at [217, 114] on div "Filters" at bounding box center [447, 100] width 615 height 37
click at [224, 96] on input "text" at bounding box center [205, 100] width 93 height 11
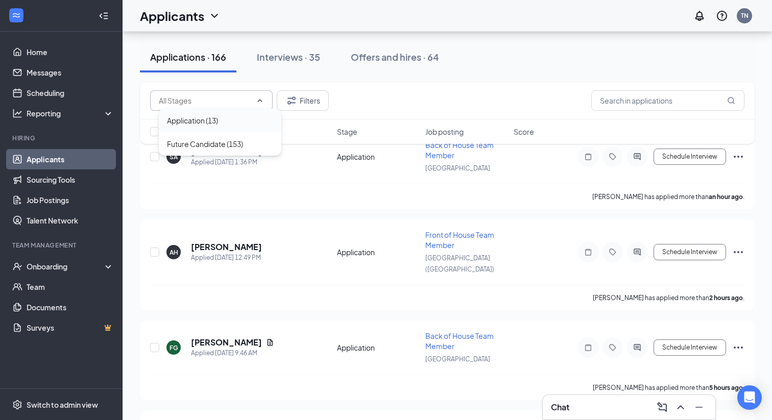
click at [218, 123] on div "Application (13)" at bounding box center [192, 120] width 51 height 11
type input "Application (13)"
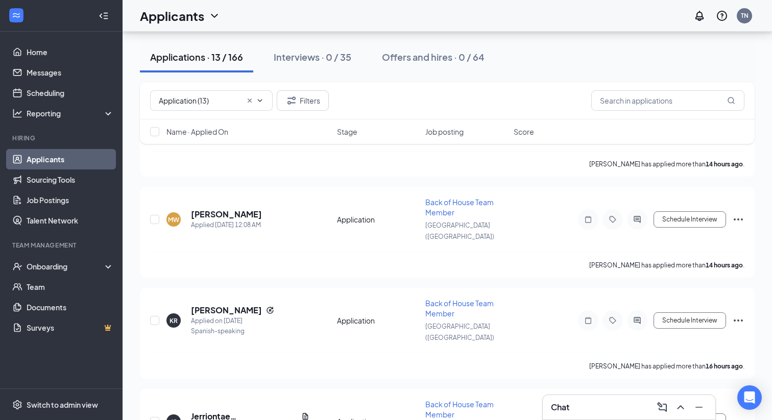
scroll to position [2106, 0]
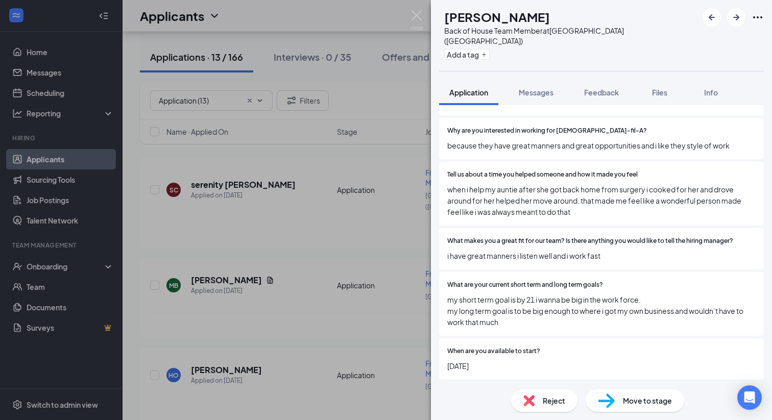
scroll to position [400, 0]
click at [616, 406] on div "Move to stage" at bounding box center [635, 400] width 99 height 22
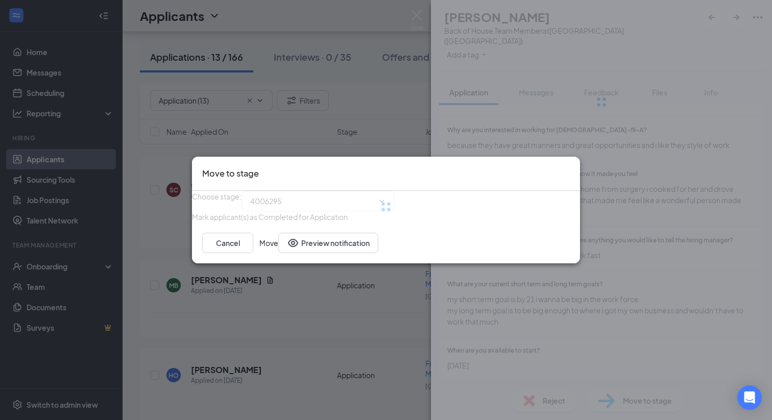
type input "Future Candidate (next stage)"
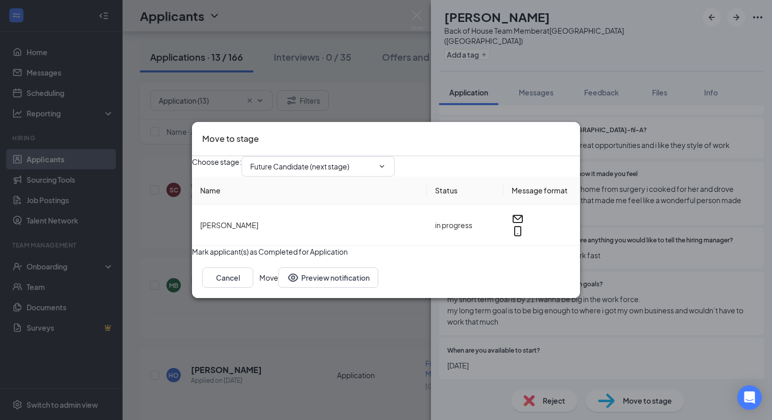
click at [278, 287] on button "Move" at bounding box center [268, 277] width 19 height 20
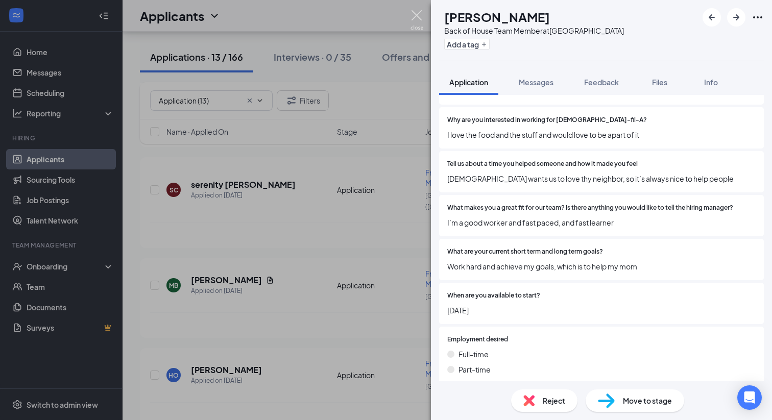
click at [419, 19] on img at bounding box center [416, 20] width 13 height 20
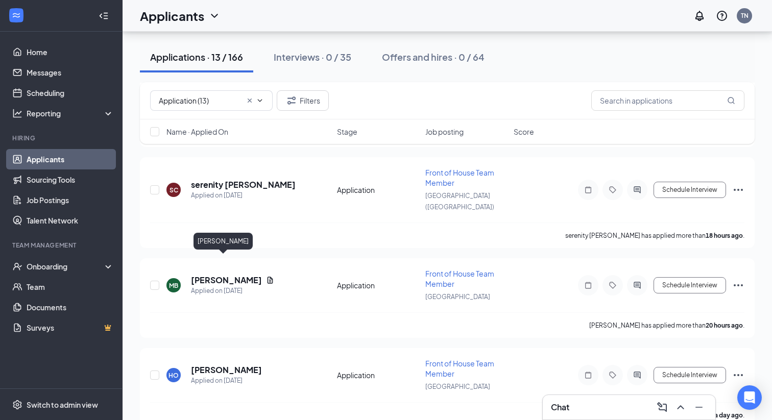
scroll to position [1928, 0]
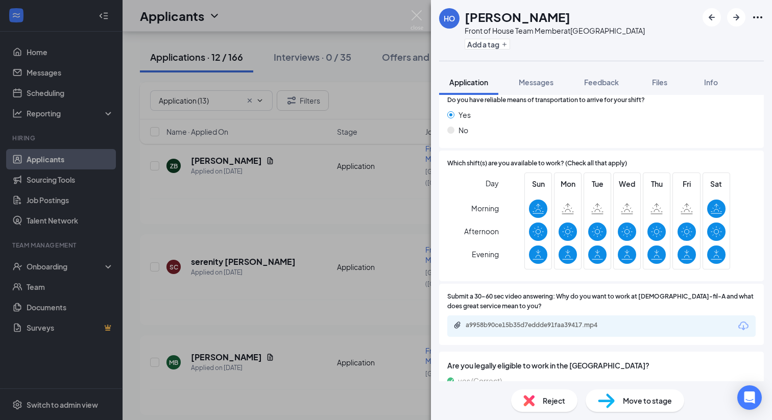
scroll to position [978, 0]
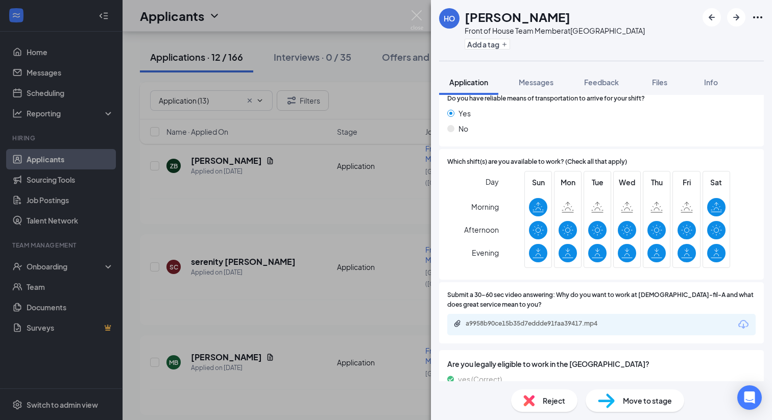
click at [611, 392] on div "Move to stage" at bounding box center [635, 400] width 99 height 22
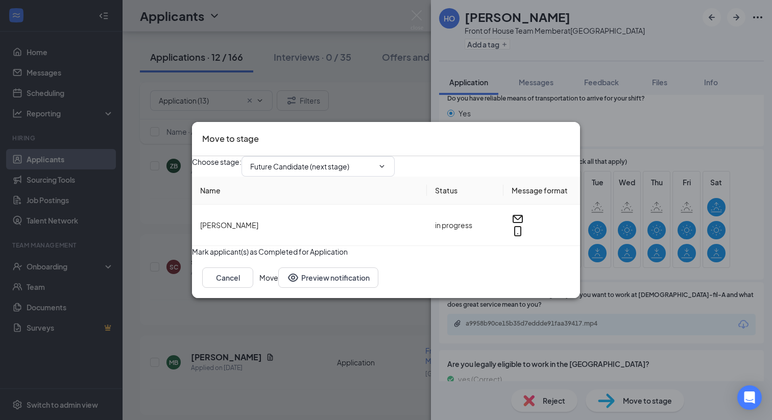
click at [278, 288] on button "Move" at bounding box center [268, 277] width 19 height 20
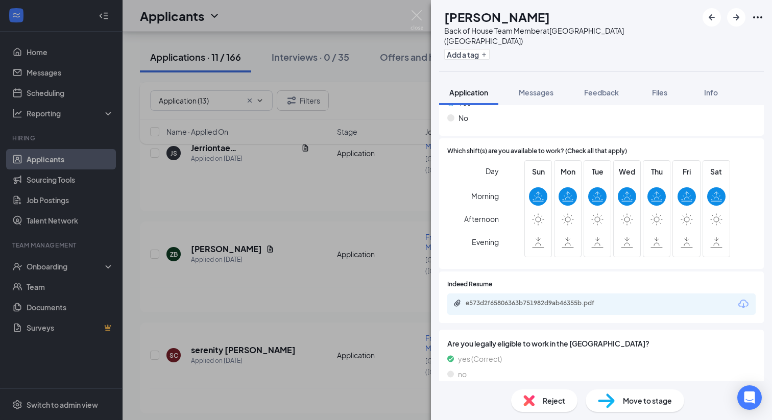
scroll to position [900, 0]
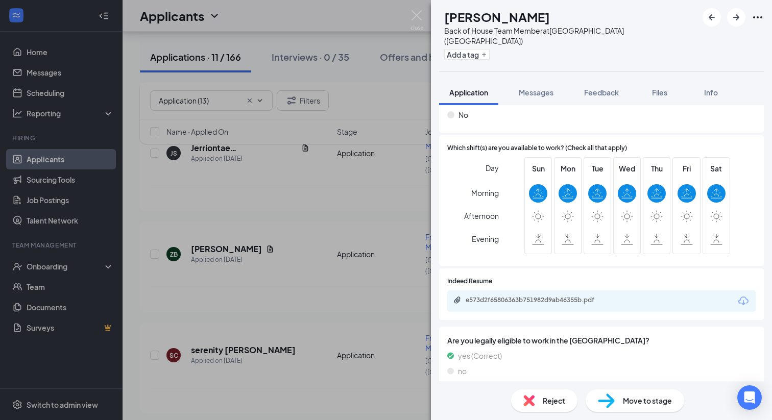
click at [528, 296] on div "e573d2f65806363b751982d9ab46355b.pdf" at bounding box center [537, 300] width 143 height 8
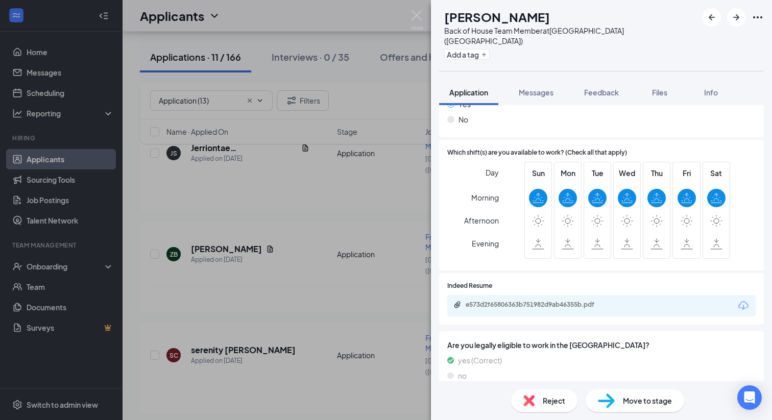
click at [654, 402] on span "Move to stage" at bounding box center [647, 400] width 49 height 11
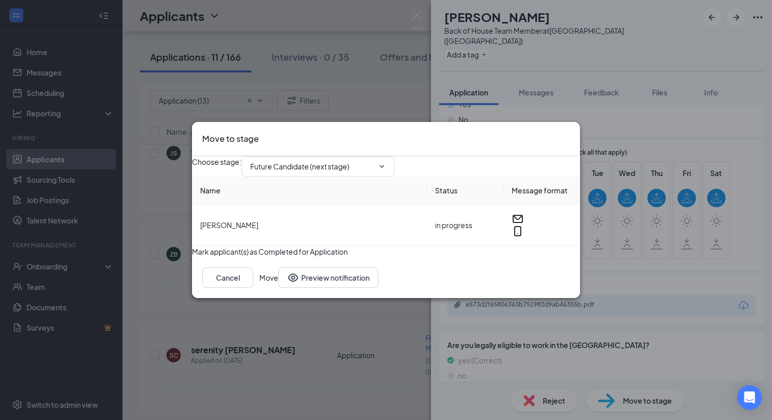
click at [278, 288] on button "Move" at bounding box center [268, 277] width 19 height 20
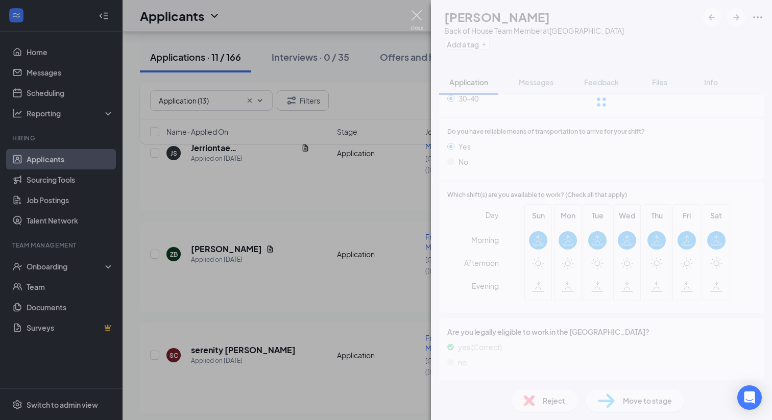
scroll to position [842, 0]
click at [413, 11] on img at bounding box center [416, 20] width 13 height 20
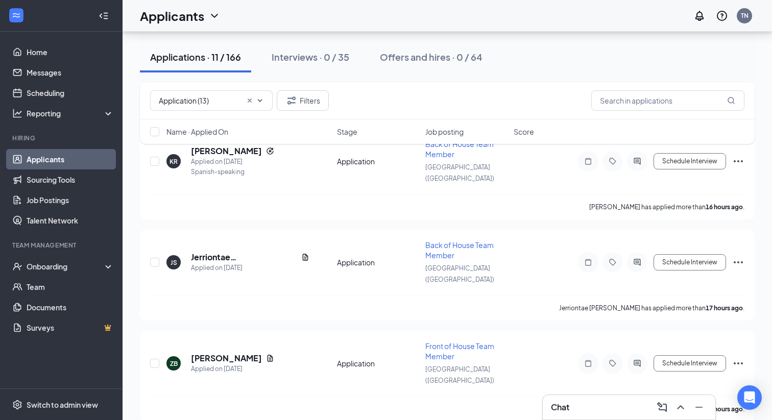
scroll to position [1627, 0]
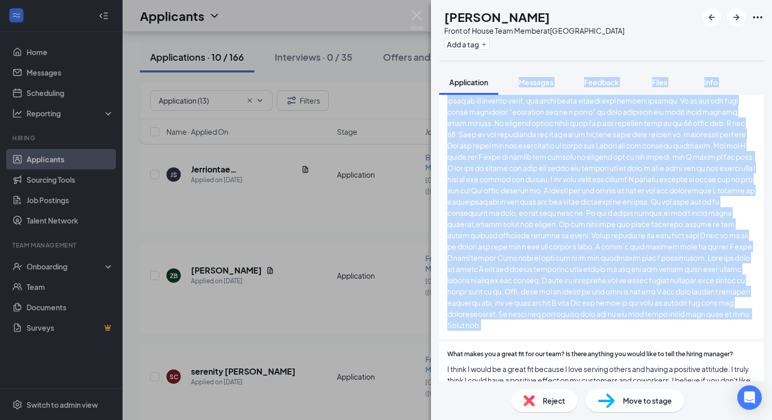
scroll to position [416, 0]
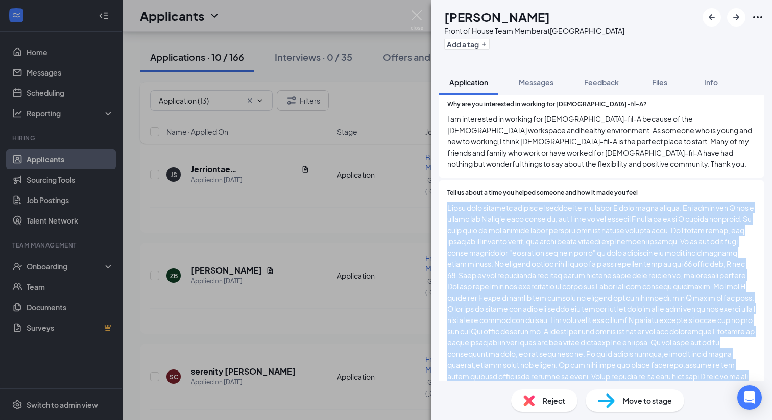
drag, startPoint x: 542, startPoint y: 328, endPoint x: 444, endPoint y: 208, distance: 155.2
click at [444, 208] on div "Tell us about a time you helped someone and how it made you feel" at bounding box center [601, 330] width 325 height 300
copy span "I love this question because it reminds me of a story I will never forget. [DAT…"
drag, startPoint x: 454, startPoint y: 209, endPoint x: 579, endPoint y: 29, distance: 219.3
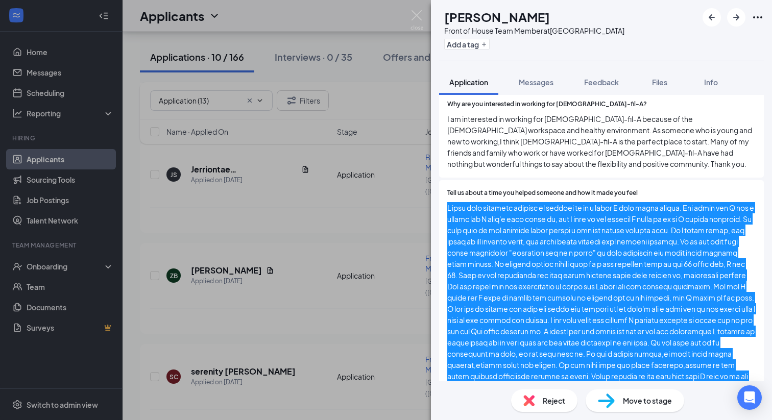
click at [0, 0] on div "MB [PERSON_NAME] Front of House Team Member at [GEOGRAPHIC_DATA] Add a tag Appl…" at bounding box center [386, 210] width 772 height 420
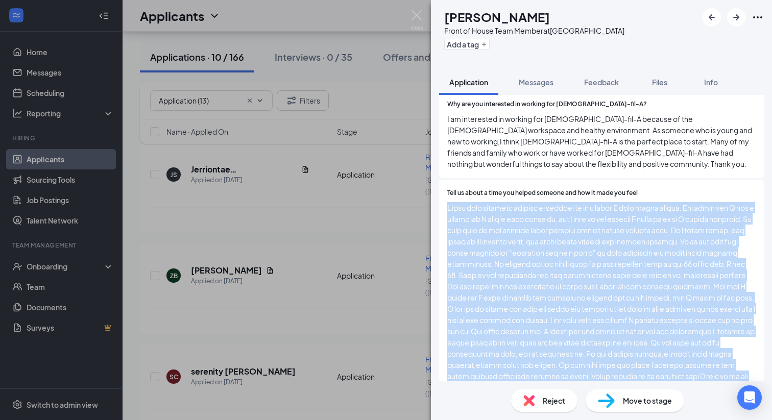
click at [661, 200] on div "Tell us about a time you helped someone and how it made you feel" at bounding box center [601, 329] width 308 height 283
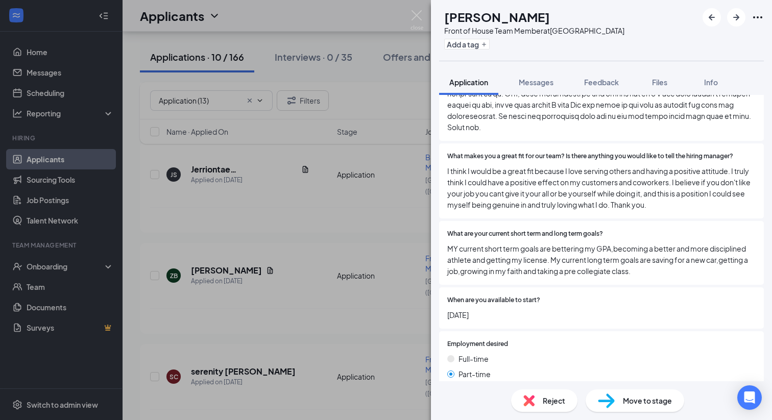
scroll to position [756, 0]
click at [645, 394] on div "Move to stage" at bounding box center [635, 400] width 99 height 22
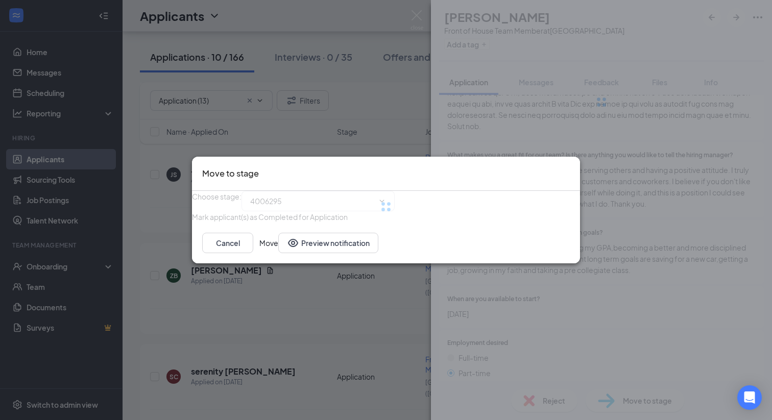
type input "Future Candidate (next stage)"
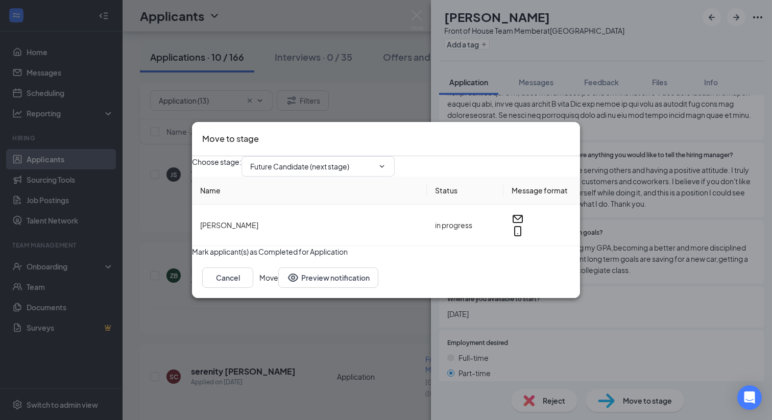
click at [278, 288] on button "Move" at bounding box center [268, 277] width 19 height 20
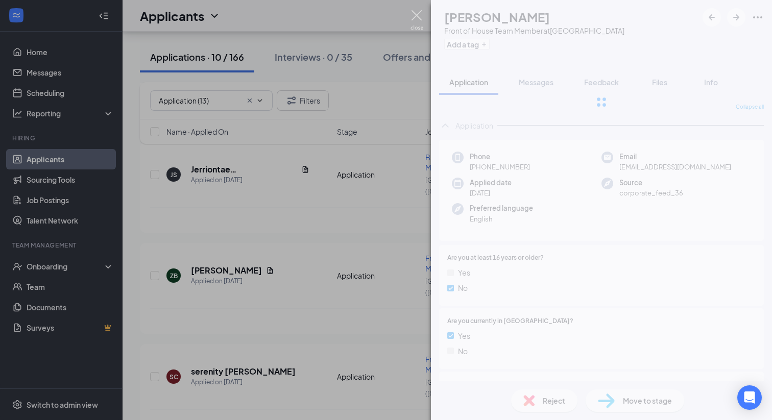
click at [413, 17] on img at bounding box center [416, 20] width 13 height 20
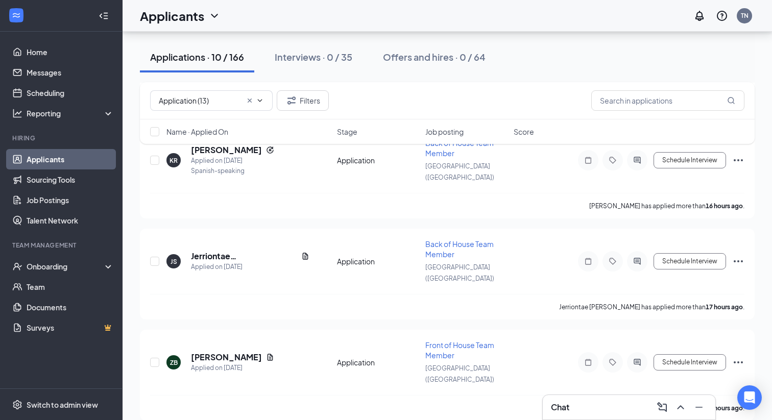
scroll to position [1468, 0]
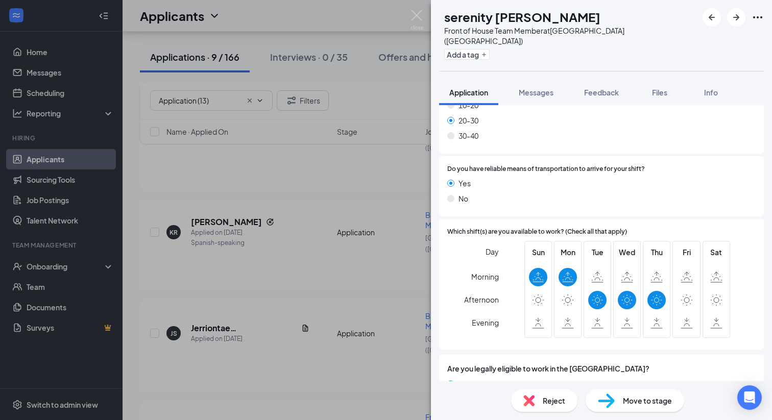
scroll to position [856, 0]
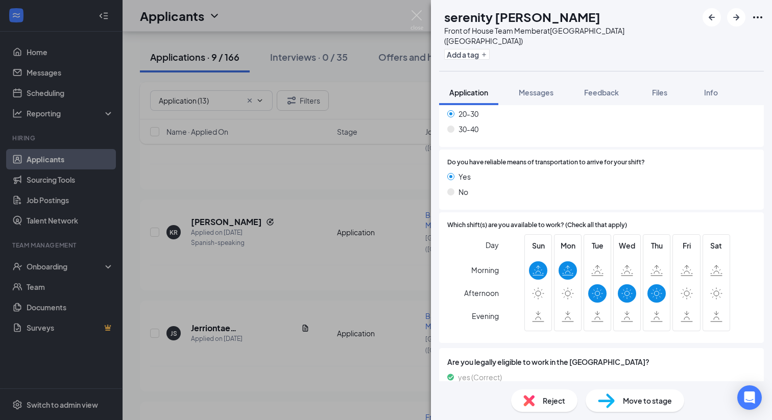
click at [547, 403] on span "Reject" at bounding box center [554, 400] width 22 height 11
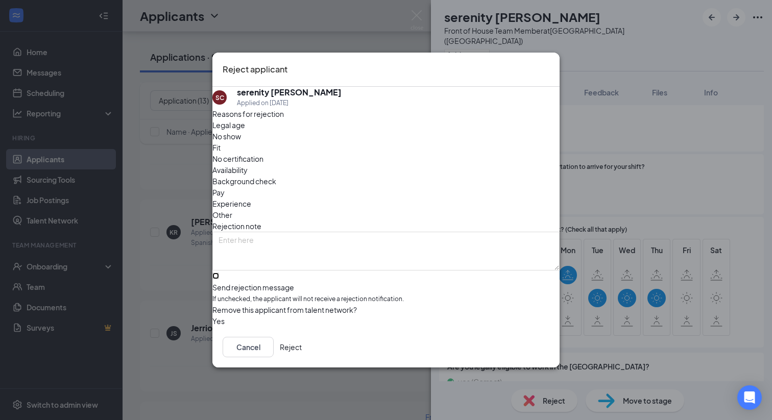
click at [219, 273] on input "Send rejection message If unchecked, the applicant will not receive a rejection…" at bounding box center [215, 276] width 7 height 7
checkbox input "true"
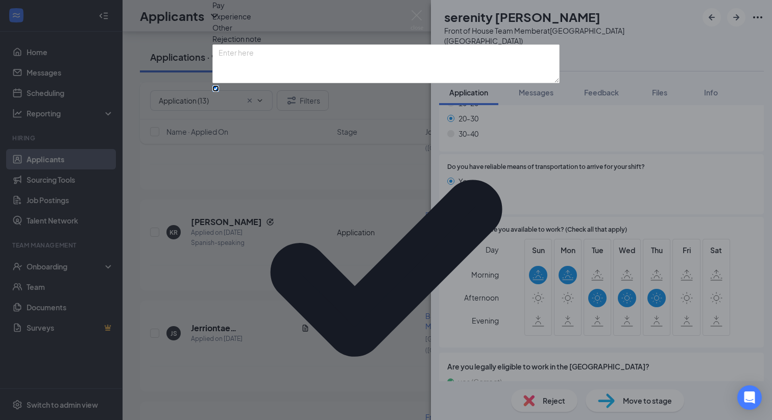
scroll to position [24, 0]
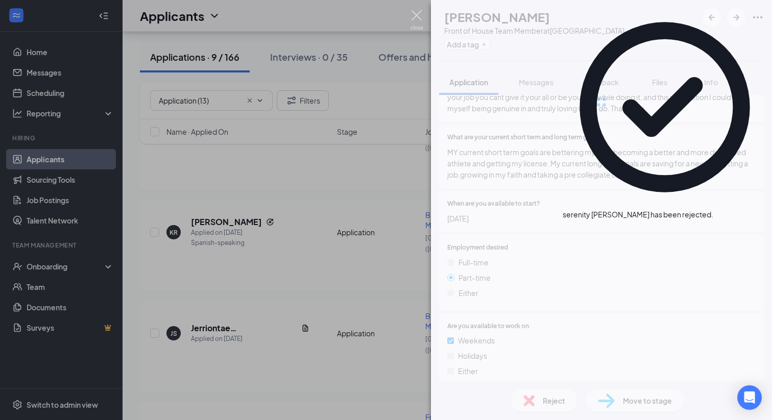
click at [421, 17] on img at bounding box center [416, 20] width 13 height 20
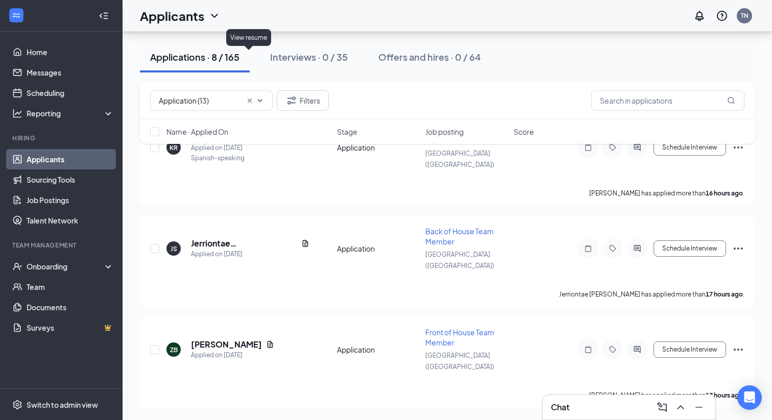
scroll to position [2640, 0]
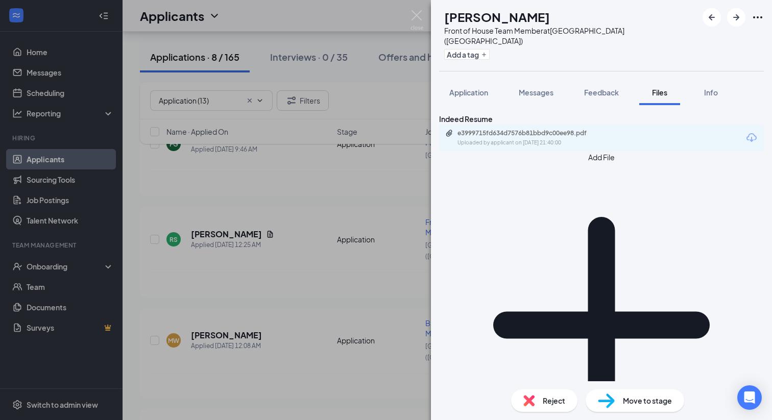
click at [325, 319] on div "ZB [PERSON_NAME] Front of House Team Member at [GEOGRAPHIC_DATA] ([GEOGRAPHIC_D…" at bounding box center [386, 210] width 772 height 420
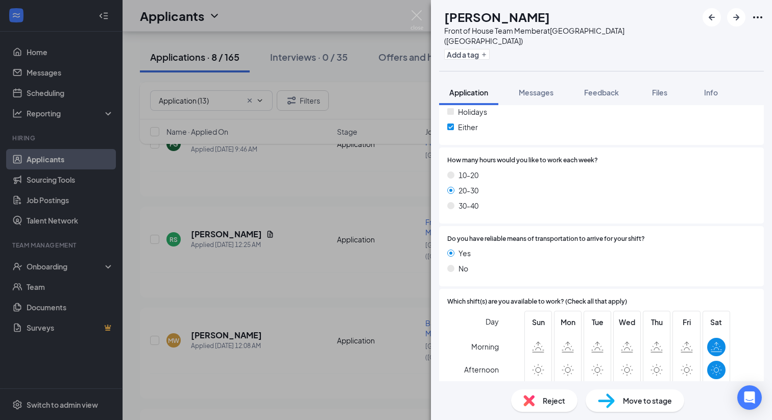
scroll to position [979, 0]
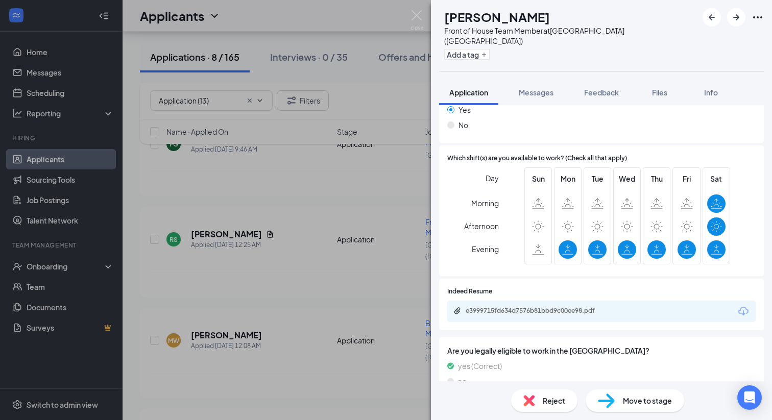
click at [641, 397] on span "Move to stage" at bounding box center [647, 400] width 49 height 11
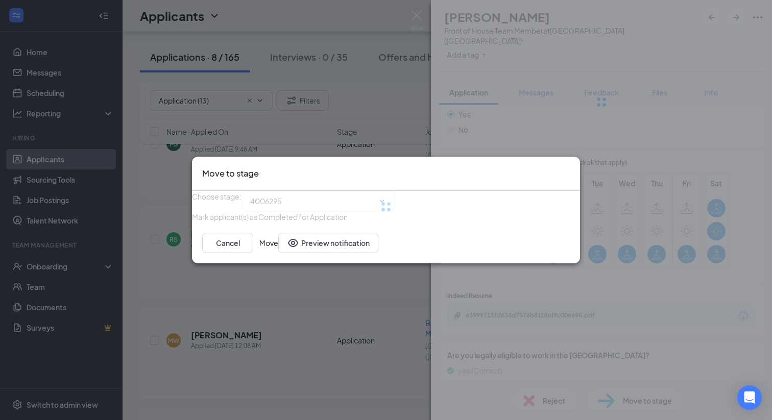
type input "Future Candidate (next stage)"
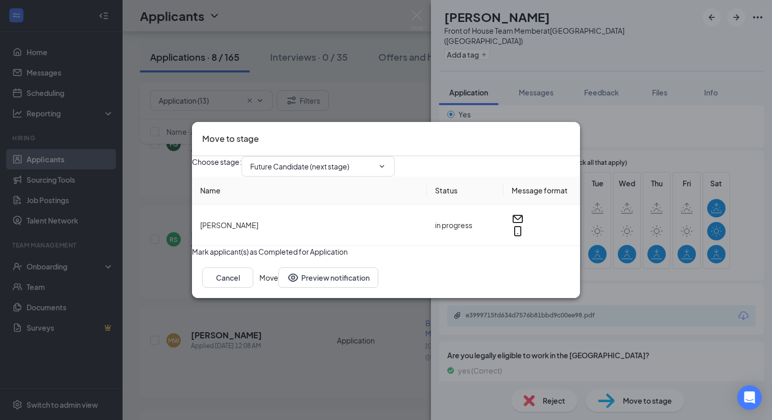
click at [278, 288] on button "Move" at bounding box center [268, 277] width 19 height 20
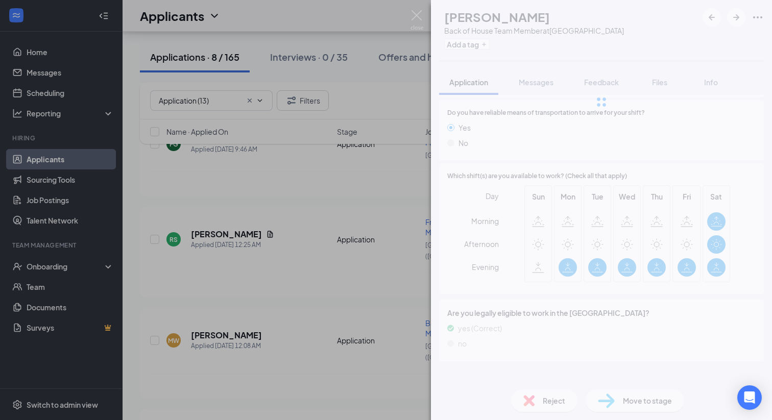
scroll to position [846, 0]
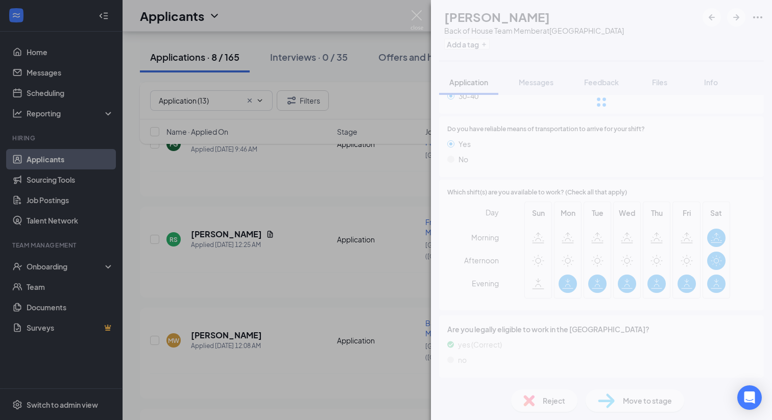
click at [422, 13] on img at bounding box center [416, 20] width 13 height 20
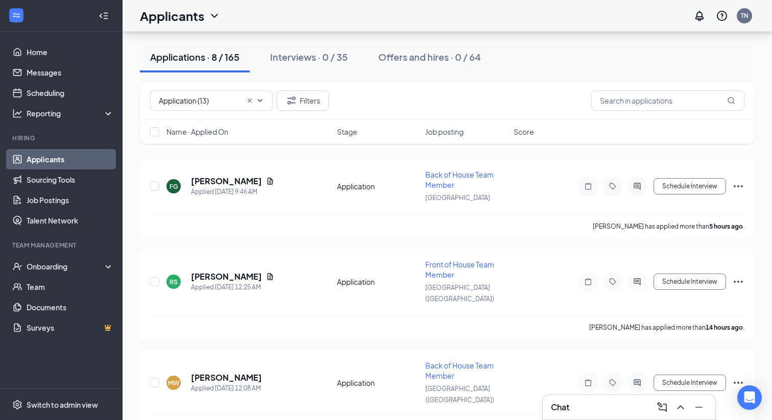
scroll to position [2640, 0]
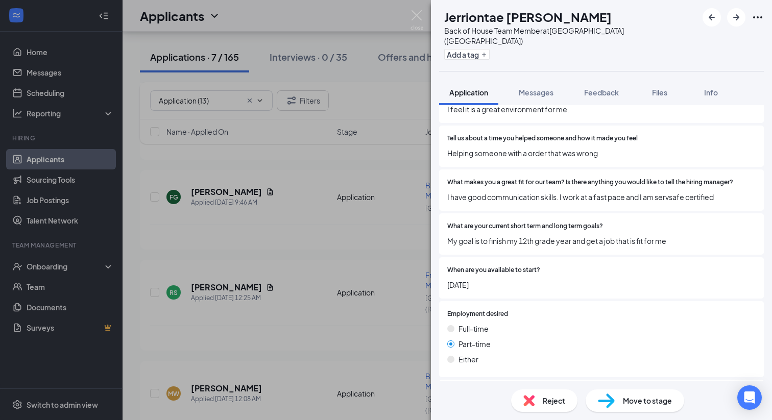
scroll to position [417, 0]
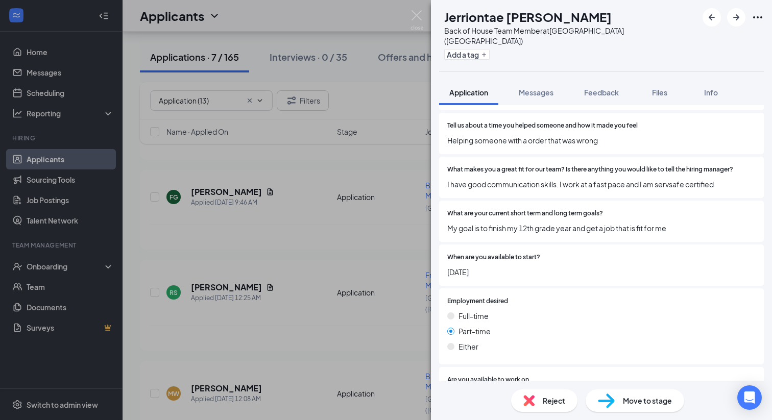
click at [565, 201] on div "What are your current short term and long term goals? My goal is to finish my 1…" at bounding box center [601, 221] width 325 height 41
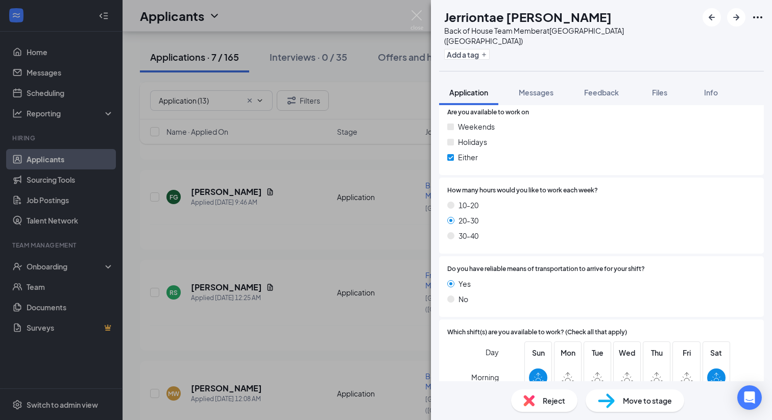
scroll to position [900, 0]
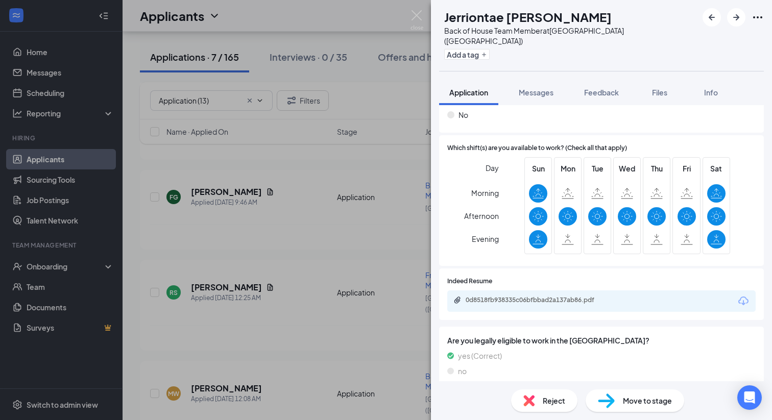
click at [521, 296] on div "0d8518fb938335c06bfbbad2a137ab86.pdf" at bounding box center [535, 301] width 165 height 10
click at [554, 296] on div "0d8518fb938335c06bfbbad2a137ab86.pdf" at bounding box center [537, 300] width 143 height 8
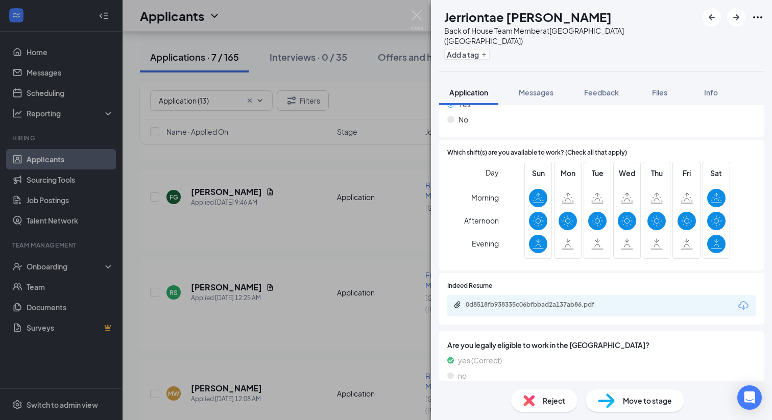
click at [629, 387] on div "Reject Move to stage" at bounding box center [601, 400] width 341 height 39
click at [626, 394] on div "Move to stage" at bounding box center [635, 400] width 99 height 22
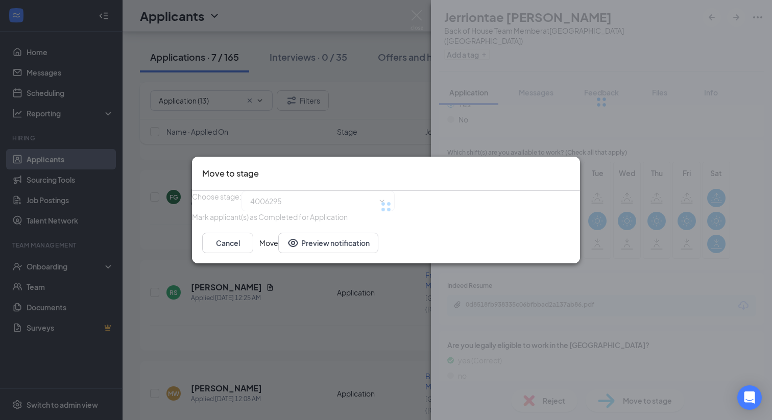
type input "Future Candidate (next stage)"
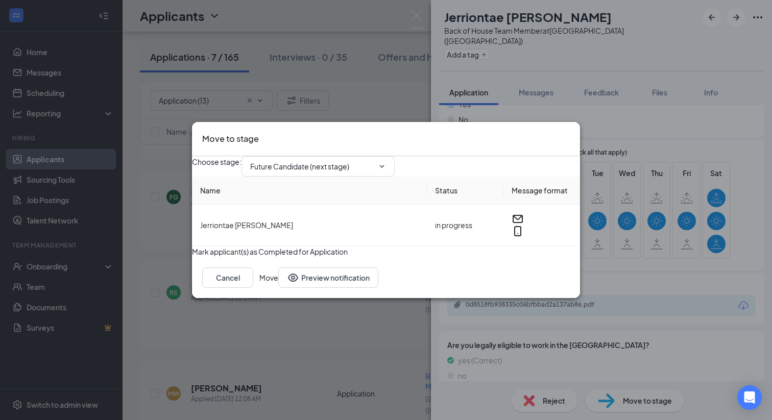
click at [539, 276] on div "Cancel Move Preview notification" at bounding box center [386, 277] width 388 height 41
click at [278, 288] on button "Move" at bounding box center [268, 277] width 19 height 20
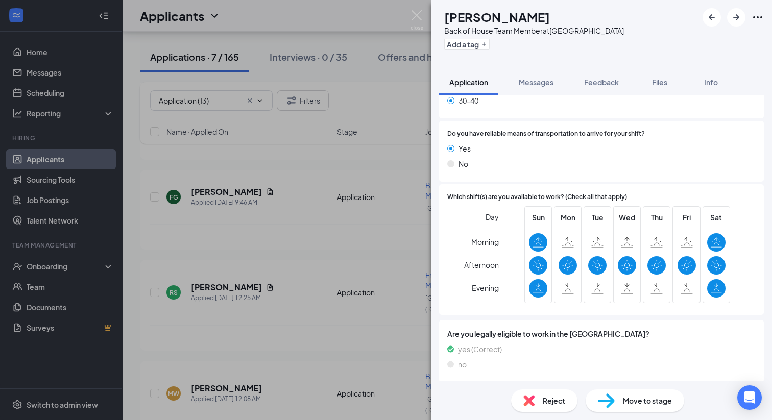
scroll to position [841, 0]
click at [417, 17] on img at bounding box center [416, 20] width 13 height 20
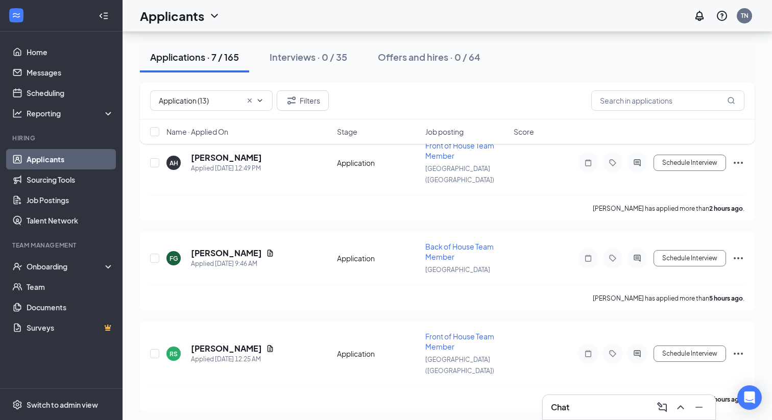
scroll to position [2220, 0]
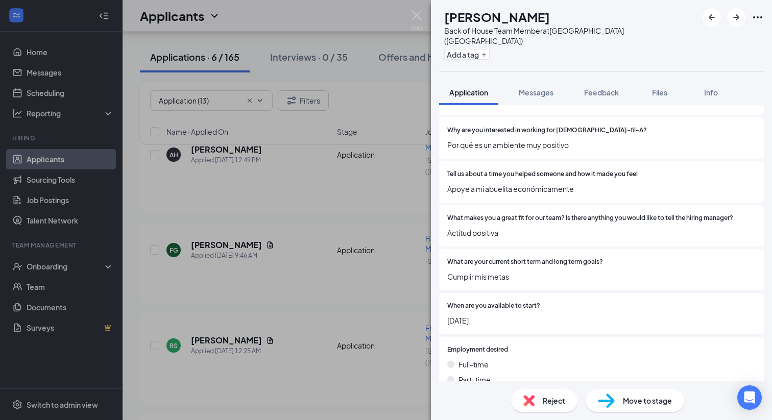
scroll to position [444, 0]
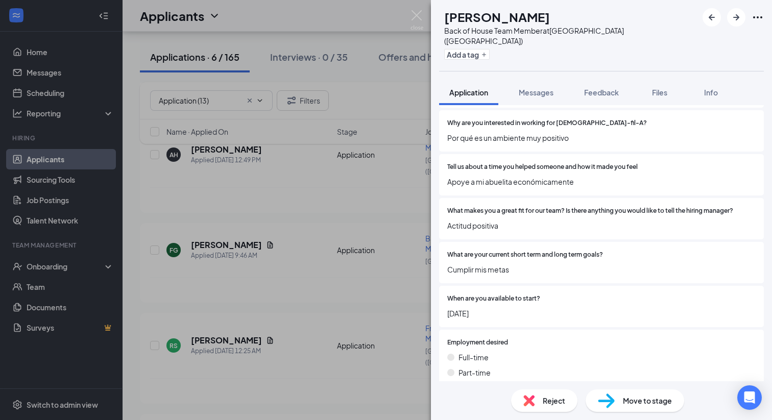
click at [627, 398] on span "Move to stage" at bounding box center [647, 400] width 49 height 11
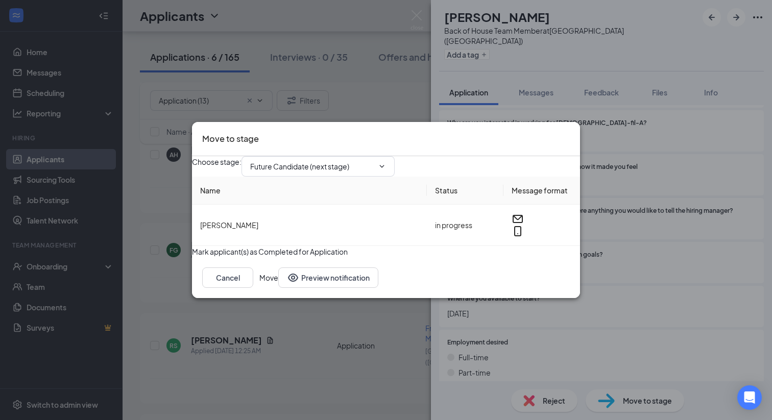
click at [278, 288] on button "Move" at bounding box center [268, 277] width 19 height 20
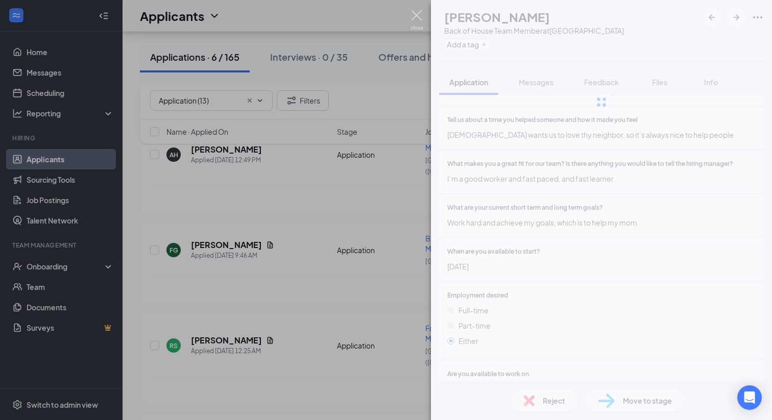
click at [419, 17] on img at bounding box center [416, 20] width 13 height 20
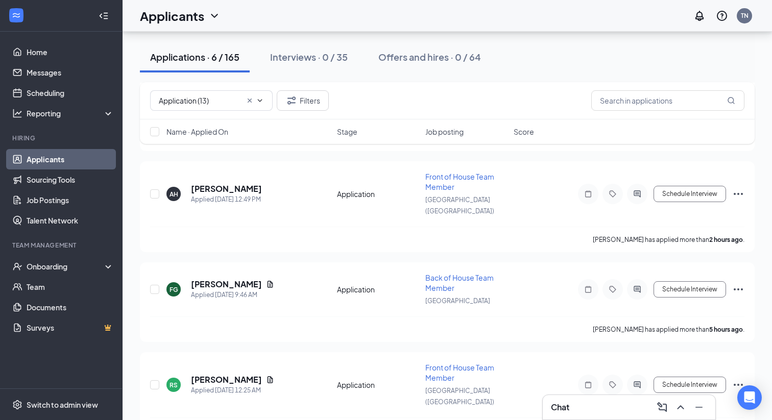
scroll to position [1872, 0]
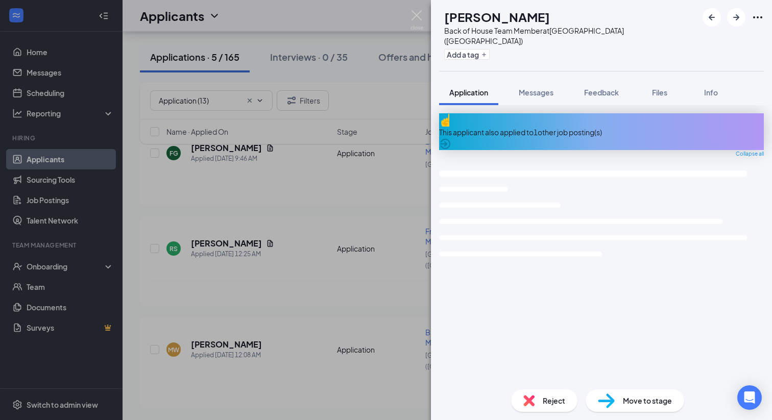
scroll to position [1660, 0]
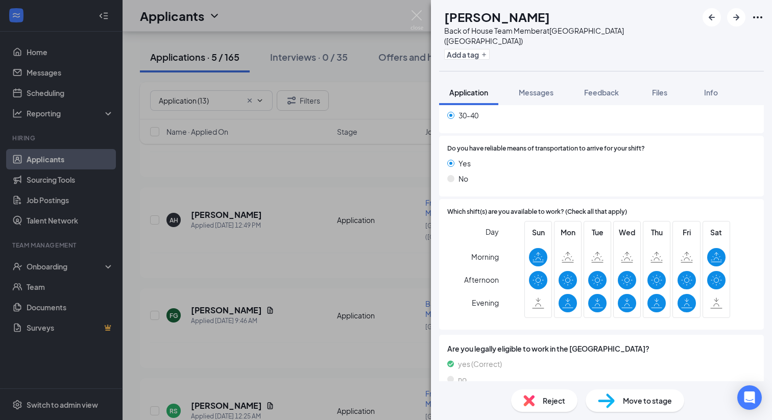
click at [557, 398] on span "Reject" at bounding box center [554, 400] width 22 height 11
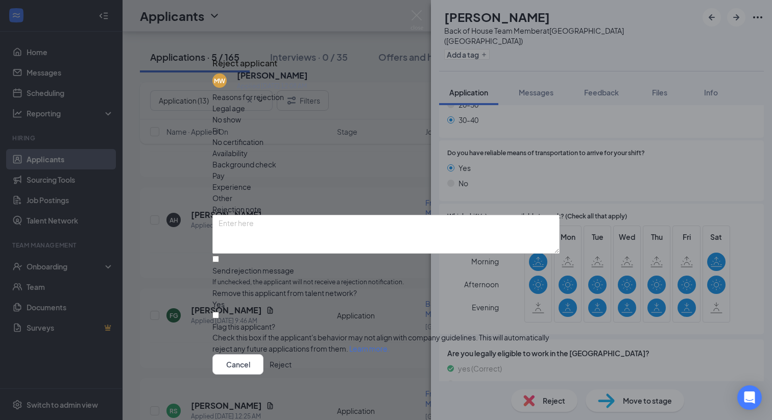
scroll to position [13, 0]
click at [219, 256] on input "Send rejection message If unchecked, the applicant will not receive a rejection…" at bounding box center [215, 259] width 7 height 7
checkbox input "true"
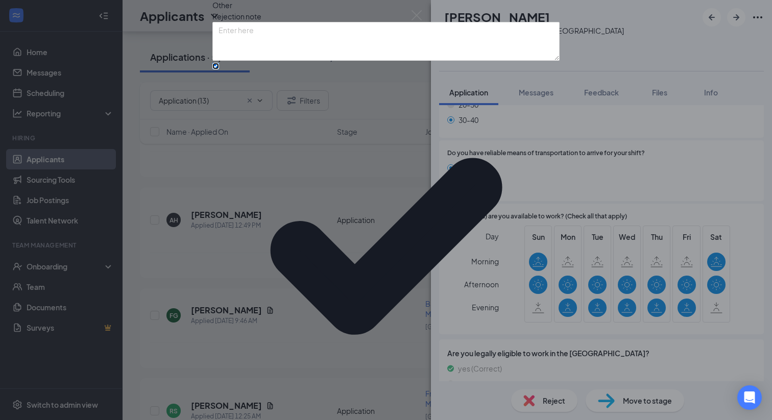
scroll to position [70, 0]
click at [235, 289] on div "Reasons for rejection Legal age No show Fit No certification Availability Backg…" at bounding box center [385, 222] width 347 height 649
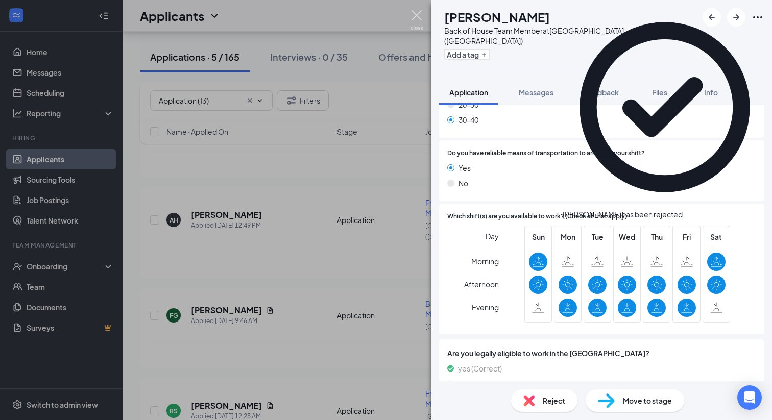
click at [416, 12] on img at bounding box center [416, 20] width 13 height 20
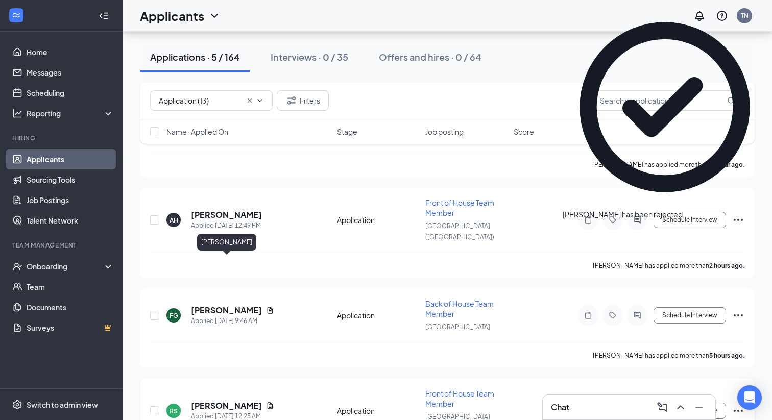
click at [237, 400] on h5 "[PERSON_NAME]" at bounding box center [226, 405] width 71 height 11
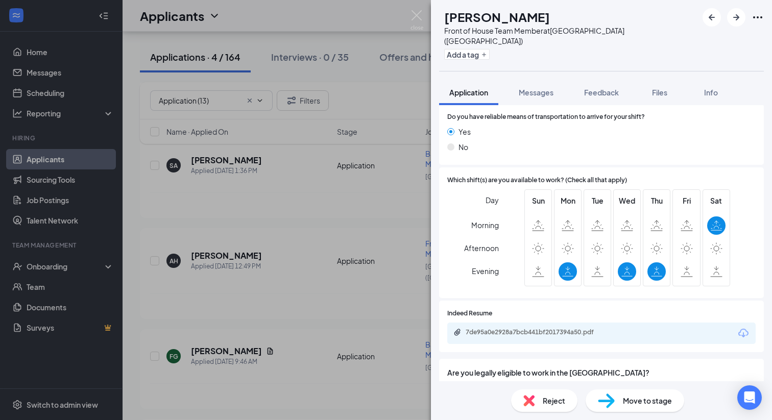
scroll to position [934, 0]
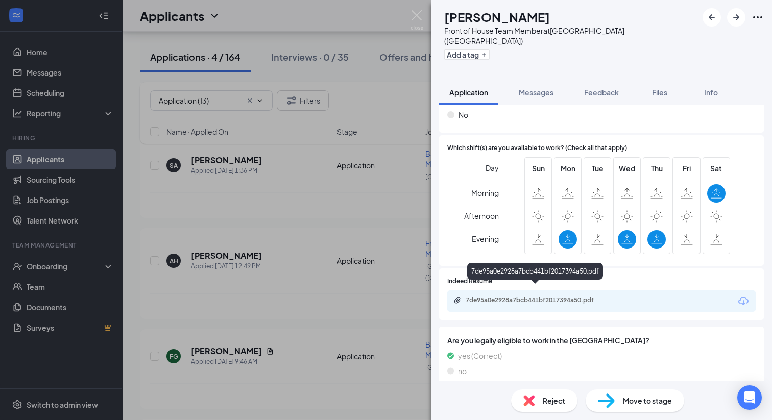
click at [500, 296] on div "7de95a0e2928a7bcb441bf2017394a50.pdf" at bounding box center [537, 300] width 143 height 8
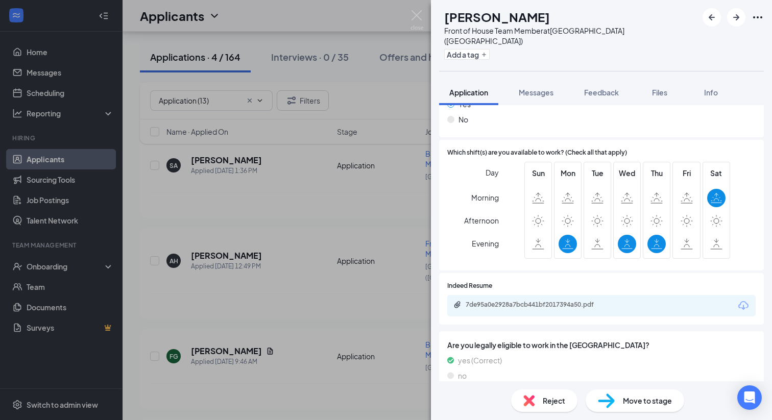
click at [609, 397] on img at bounding box center [606, 401] width 17 height 15
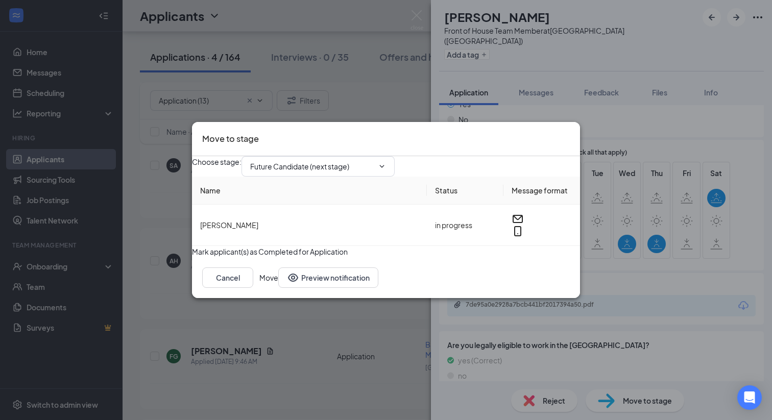
click at [278, 288] on button "Move" at bounding box center [268, 277] width 19 height 20
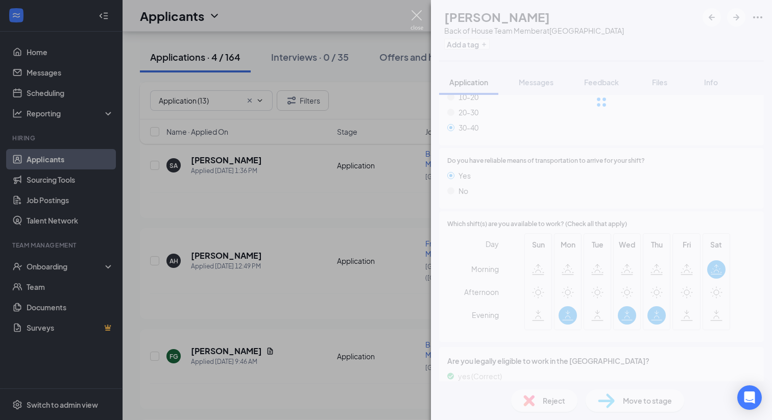
click at [419, 13] on img at bounding box center [416, 20] width 13 height 20
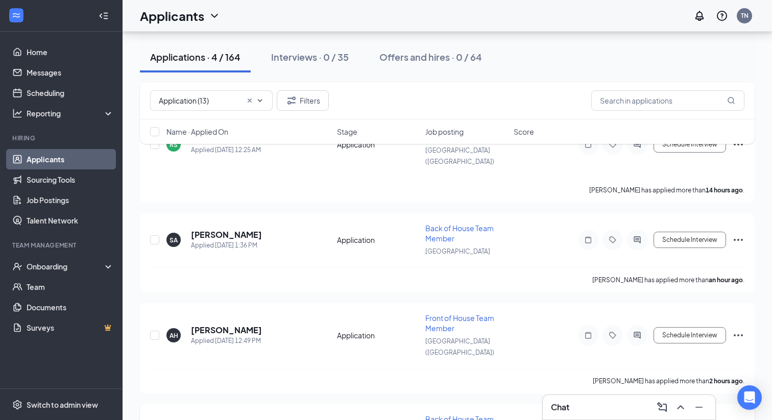
scroll to position [1130, 0]
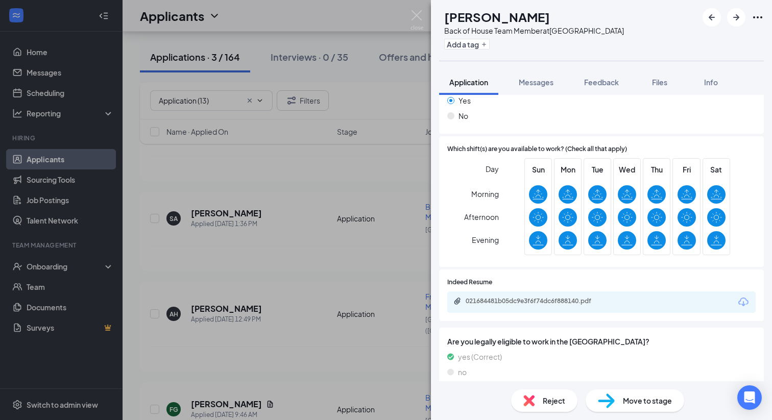
scroll to position [900, 0]
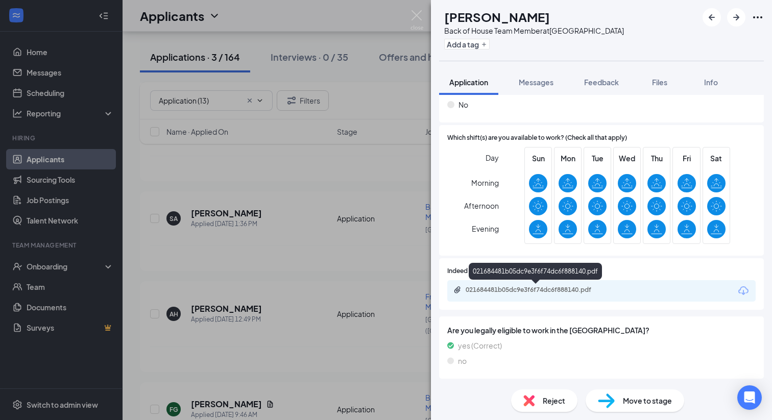
click at [536, 306] on div "Indeed Resume 021684481b05dc9e3f6f74dc6f888140.pdf" at bounding box center [601, 284] width 325 height 52
click at [539, 286] on div "021684481b05dc9e3f6f74dc6f888140.pdf" at bounding box center [537, 290] width 143 height 8
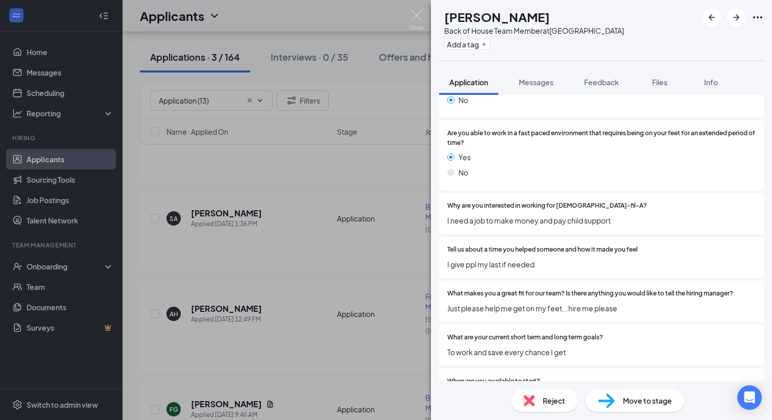
scroll to position [376, 0]
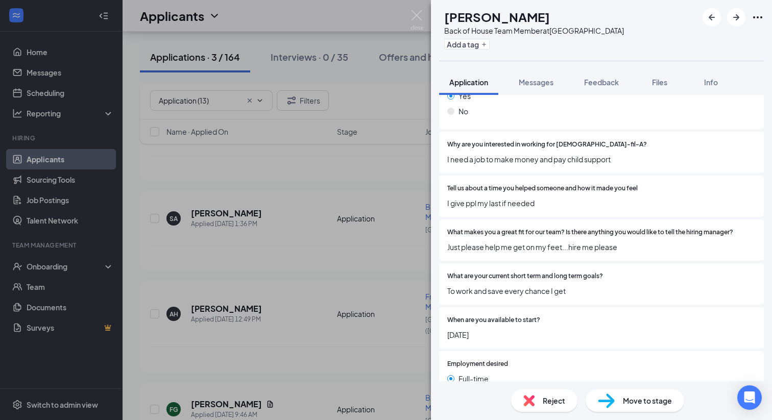
click at [539, 396] on div "Reject" at bounding box center [544, 400] width 66 height 22
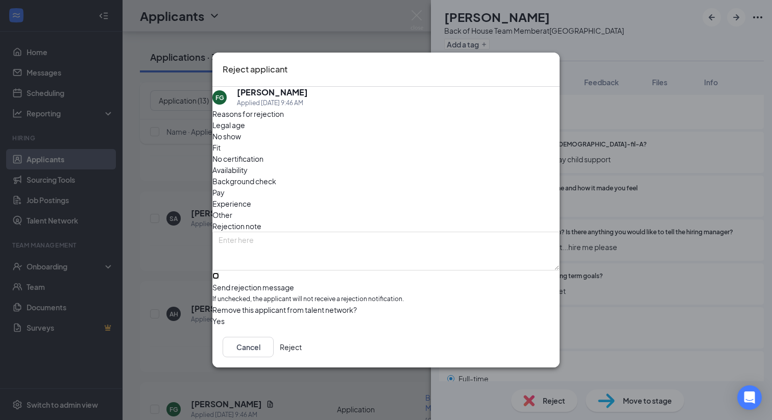
click at [219, 273] on input "Send rejection message If unchecked, the applicant will not receive a rejection…" at bounding box center [215, 276] width 7 height 7
checkbox input "true"
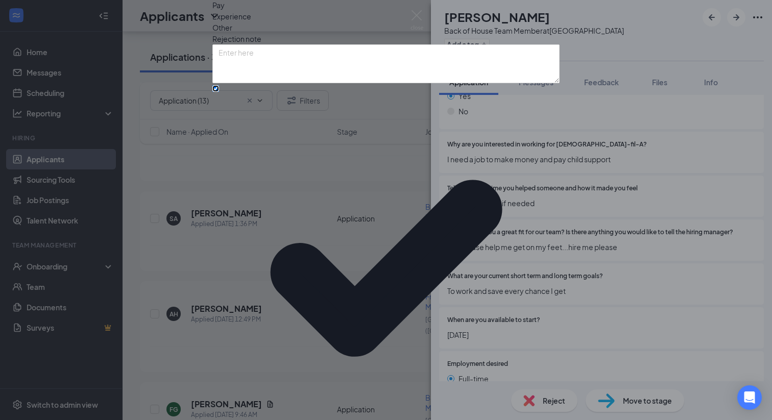
scroll to position [24, 0]
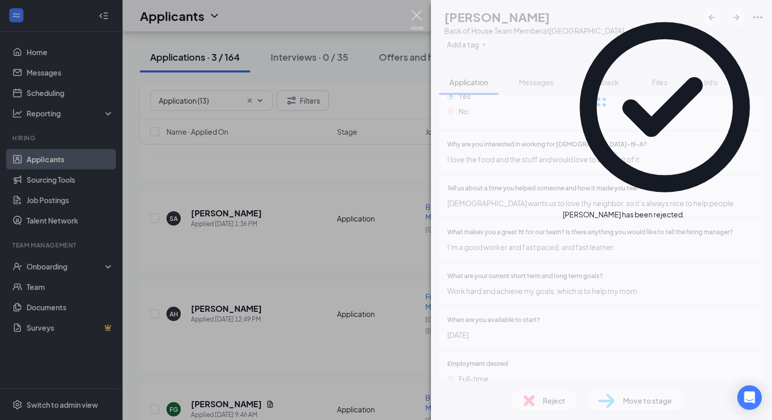
click at [419, 17] on img at bounding box center [416, 20] width 13 height 20
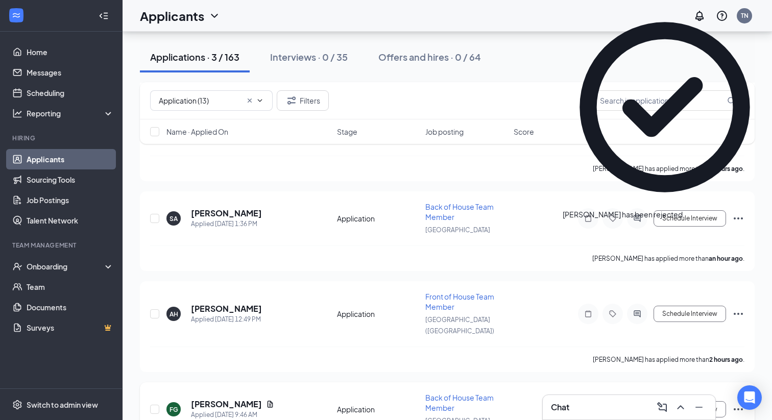
scroll to position [840, 0]
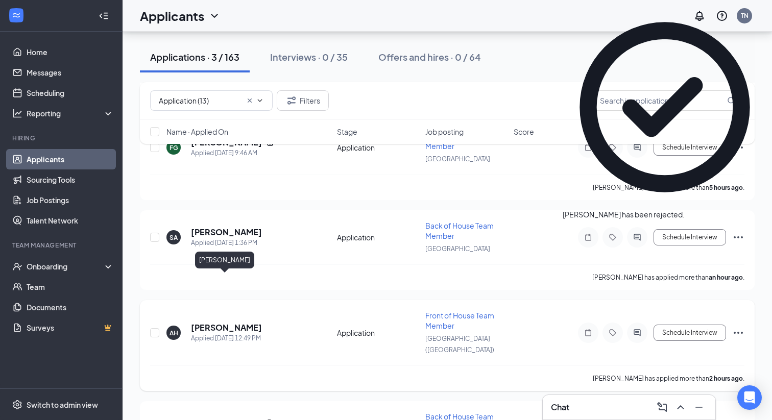
click at [217, 322] on h5 "[PERSON_NAME]" at bounding box center [226, 327] width 71 height 11
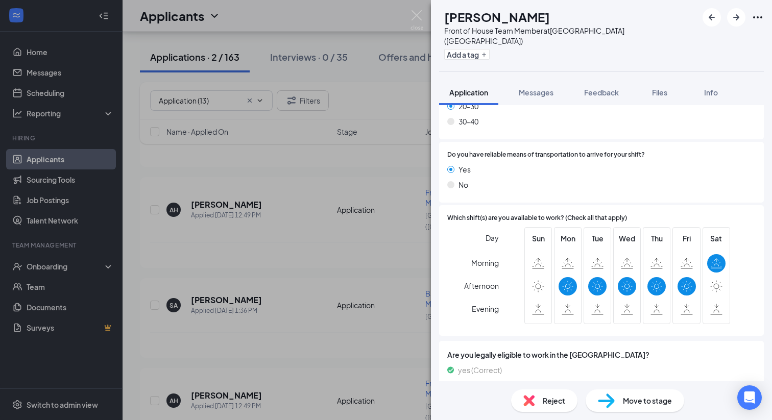
scroll to position [935, 0]
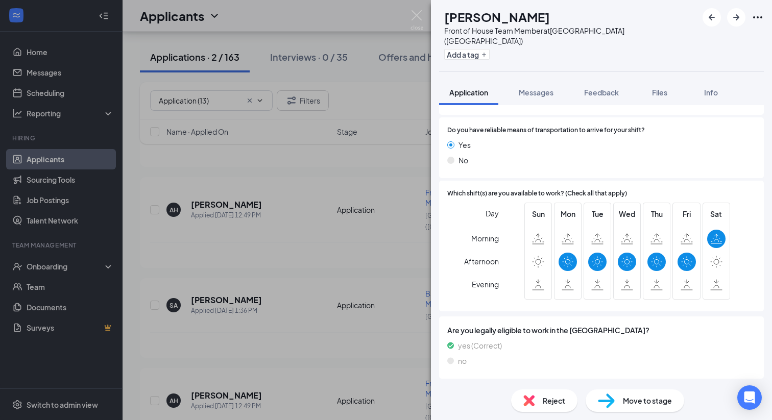
click at [612, 404] on img at bounding box center [606, 401] width 17 height 15
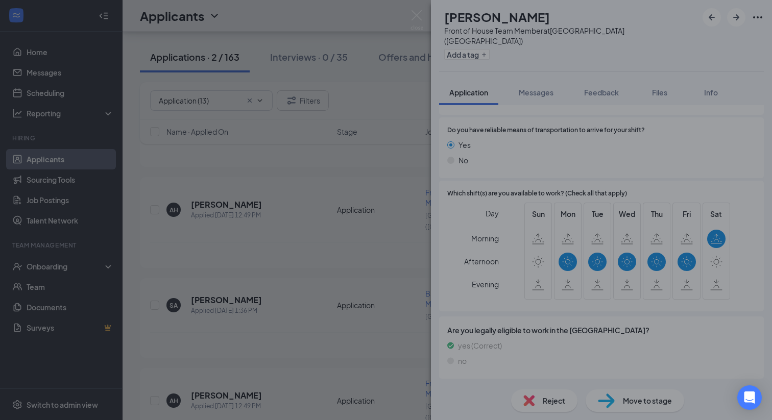
scroll to position [930, 0]
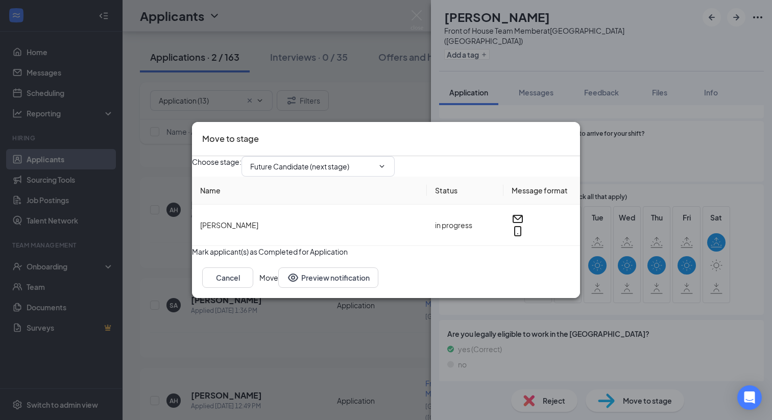
click at [278, 288] on button "Move" at bounding box center [268, 277] width 19 height 20
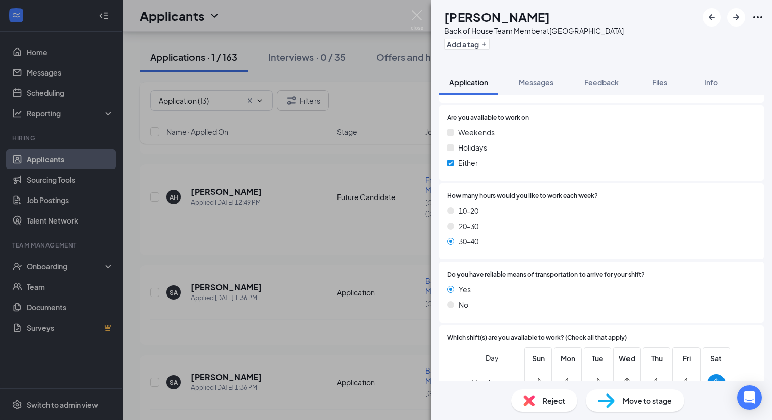
scroll to position [845, 0]
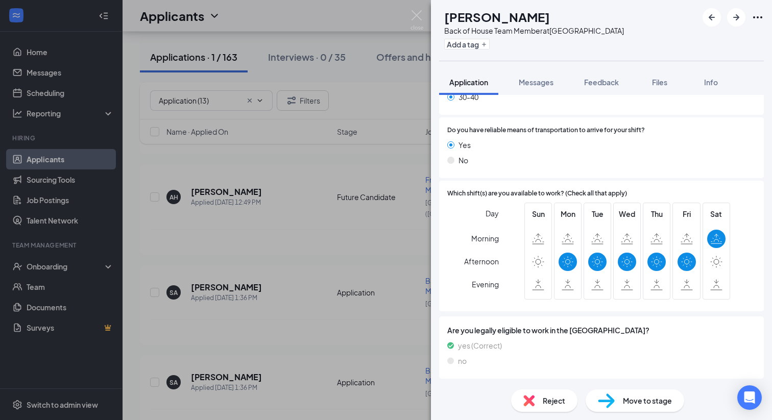
click at [385, 238] on div "SA [PERSON_NAME] Back of House Team Member at [GEOGRAPHIC_DATA] Add a tag Appli…" at bounding box center [386, 210] width 772 height 420
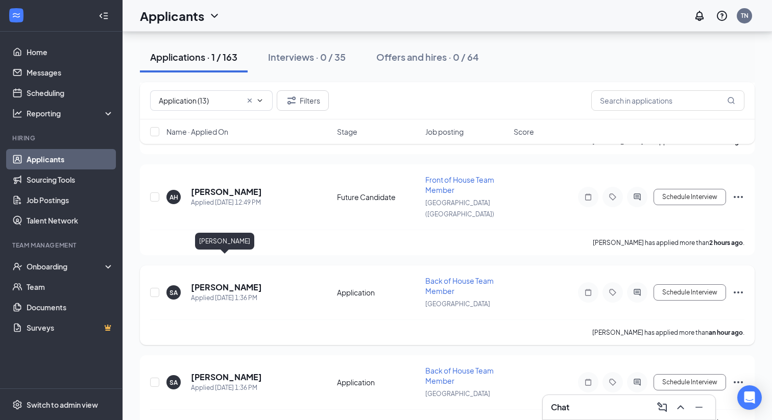
click at [220, 282] on h5 "[PERSON_NAME]" at bounding box center [226, 287] width 71 height 11
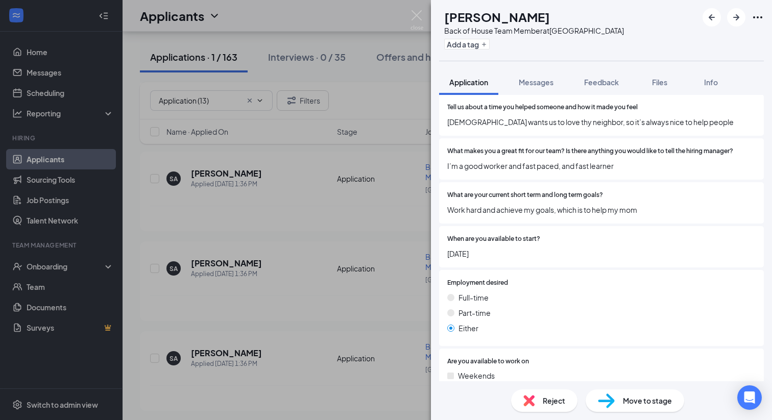
scroll to position [442, 0]
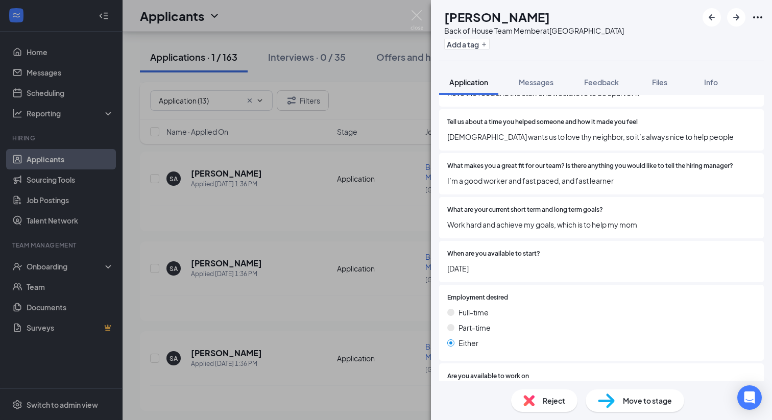
click at [336, 279] on div "SA [PERSON_NAME] Back of House Team Member at [GEOGRAPHIC_DATA] Add a tag Appli…" at bounding box center [386, 210] width 772 height 420
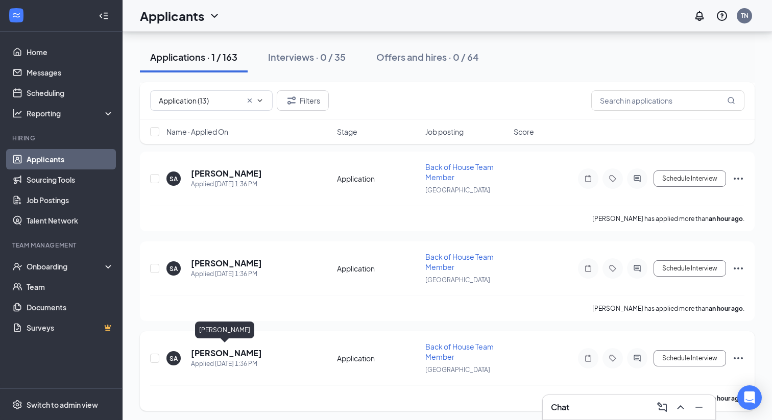
click at [207, 351] on h5 "[PERSON_NAME]" at bounding box center [226, 353] width 71 height 11
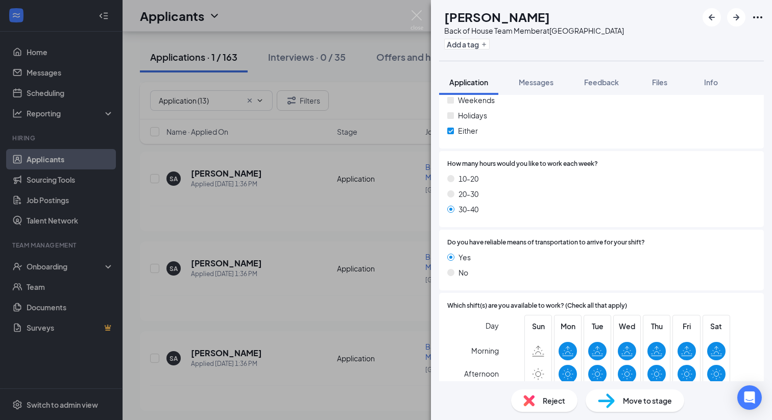
scroll to position [845, 0]
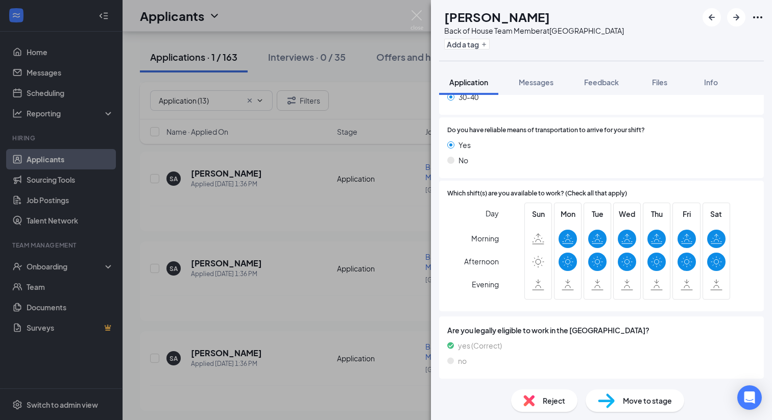
click at [633, 394] on div "Move to stage" at bounding box center [635, 400] width 99 height 22
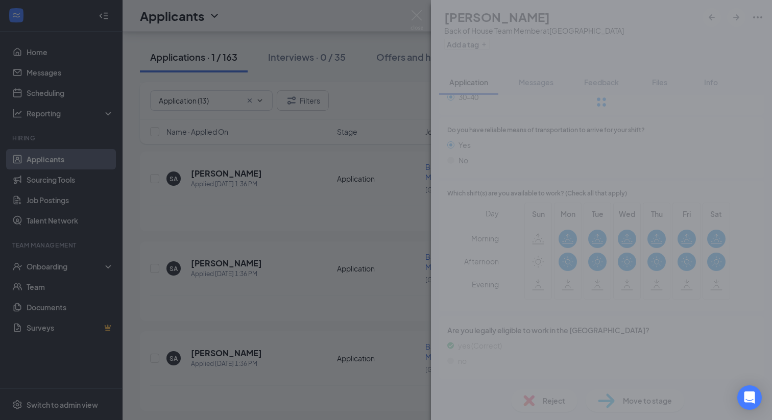
scroll to position [840, 0]
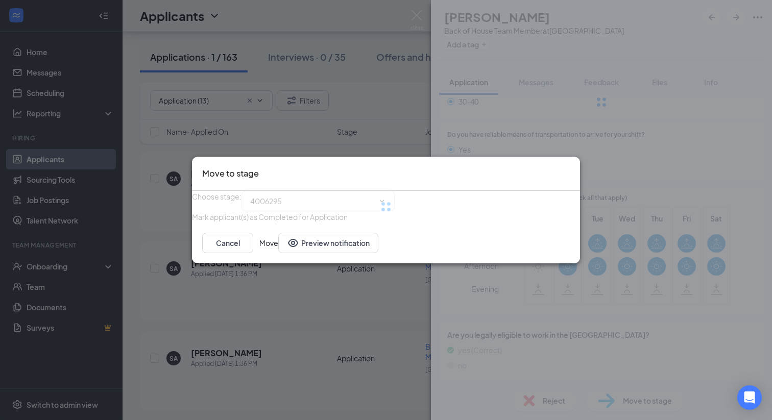
type input "Future Candidate (next stage)"
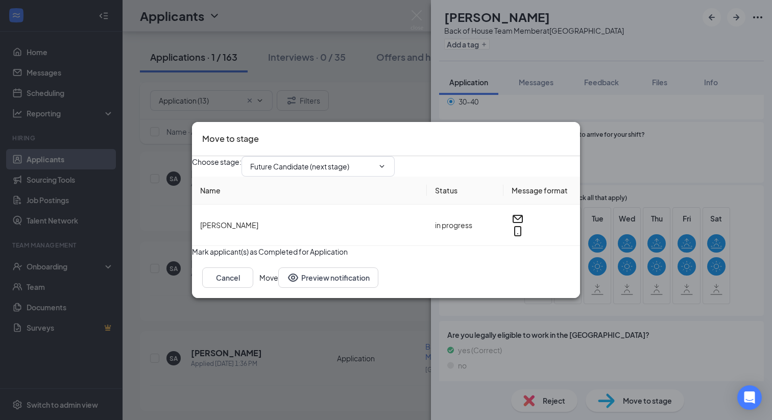
click at [278, 288] on button "Move" at bounding box center [268, 277] width 19 height 20
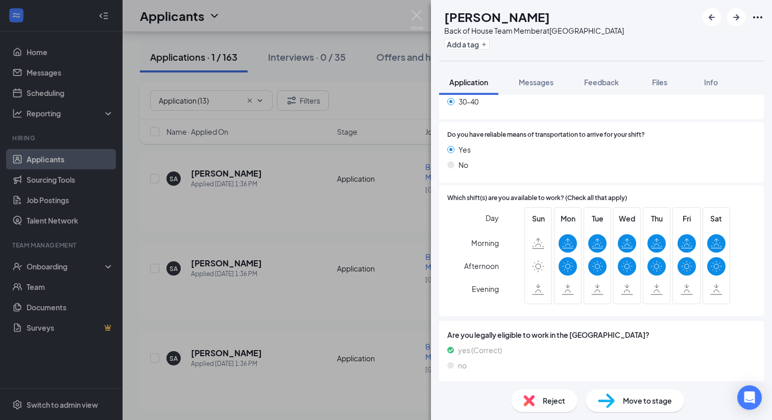
click at [204, 264] on div "SA [PERSON_NAME] Back of House Team Member at [GEOGRAPHIC_DATA] Add a tag Appli…" at bounding box center [386, 210] width 772 height 420
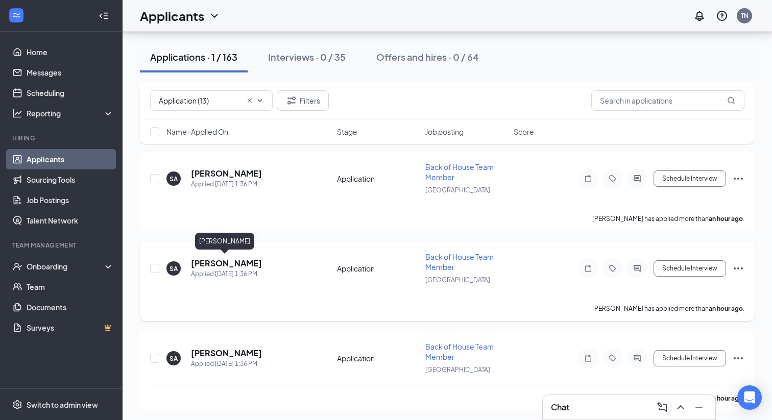
click at [215, 261] on h5 "[PERSON_NAME]" at bounding box center [226, 263] width 71 height 11
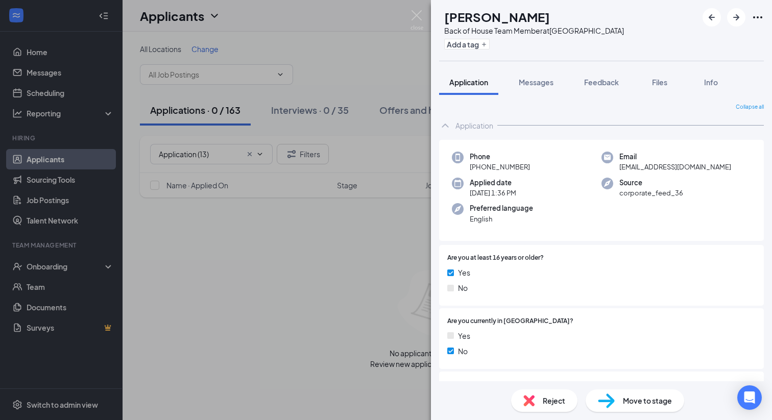
click at [525, 402] on img at bounding box center [528, 400] width 11 height 11
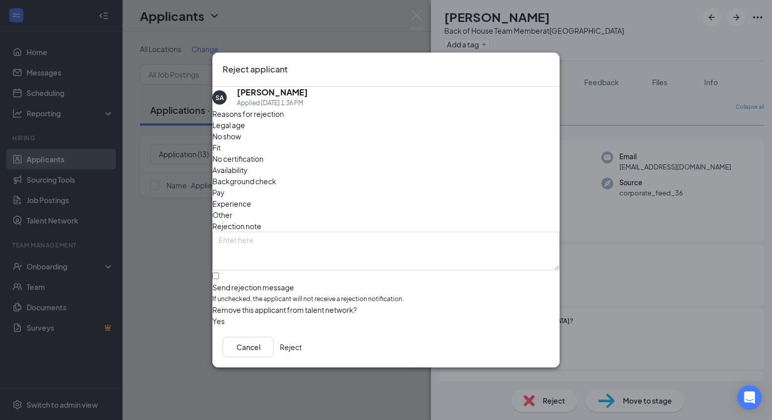
click at [302, 347] on button "Reject" at bounding box center [291, 347] width 22 height 20
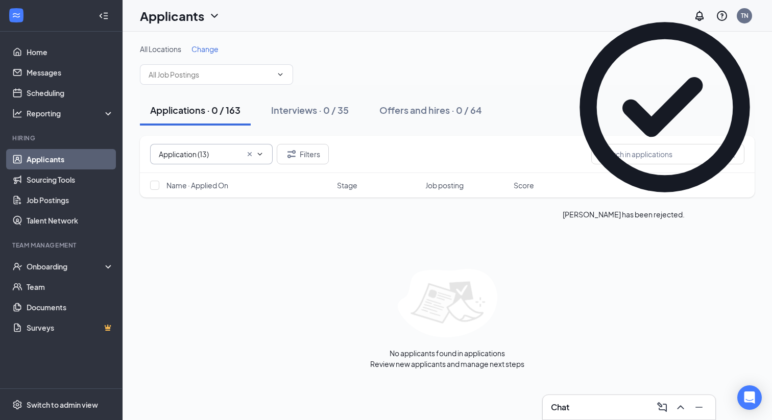
click at [248, 150] on icon "Cross" at bounding box center [250, 154] width 8 height 8
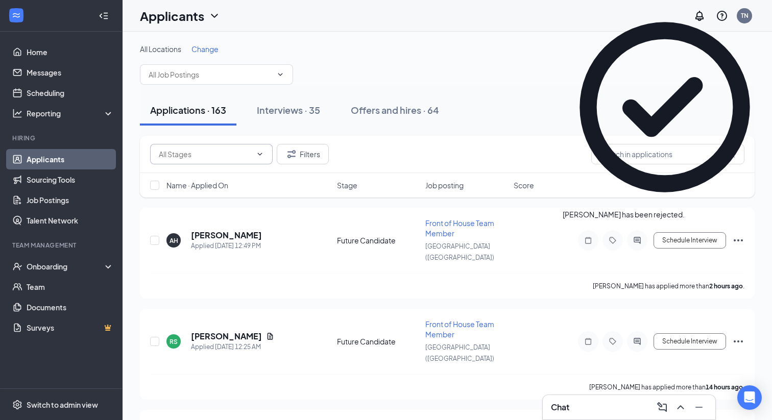
click at [203, 151] on input "text" at bounding box center [205, 154] width 93 height 11
click at [198, 181] on div "Application (1)" at bounding box center [220, 173] width 123 height 23
type input "Application (1)"
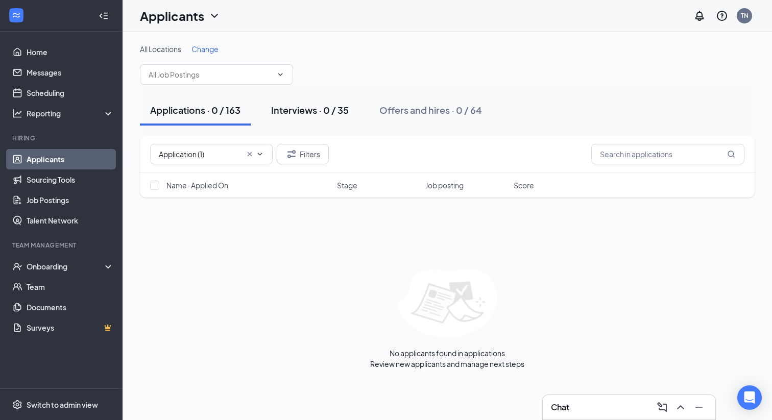
click at [334, 112] on div "Interviews · 0 / 35" at bounding box center [310, 110] width 78 height 13
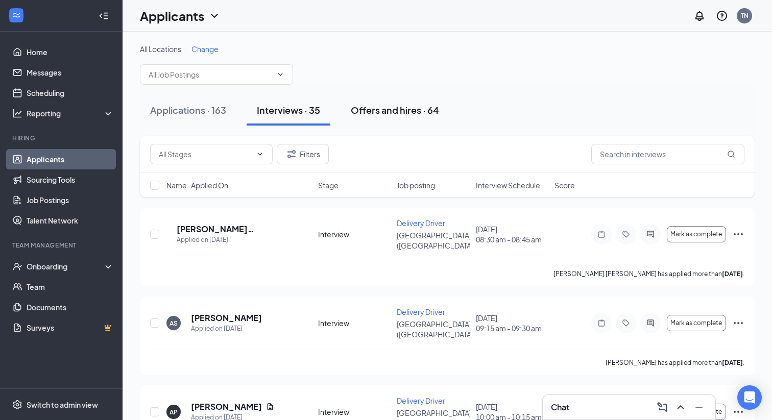
click at [389, 113] on div "Offers and hires · 64" at bounding box center [395, 110] width 88 height 13
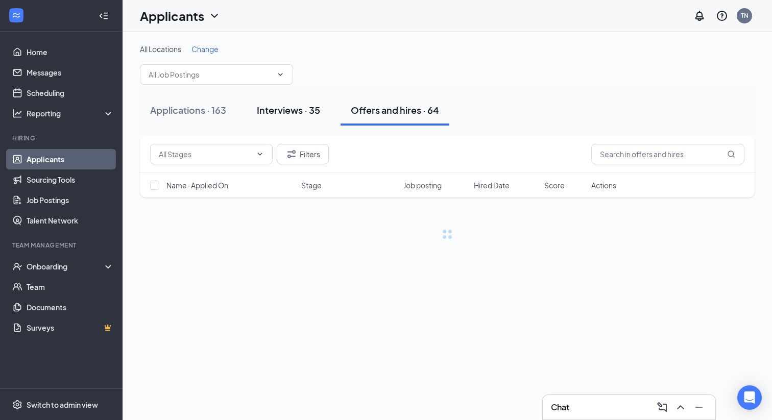
click at [312, 112] on div "Interviews · 35" at bounding box center [288, 110] width 63 height 13
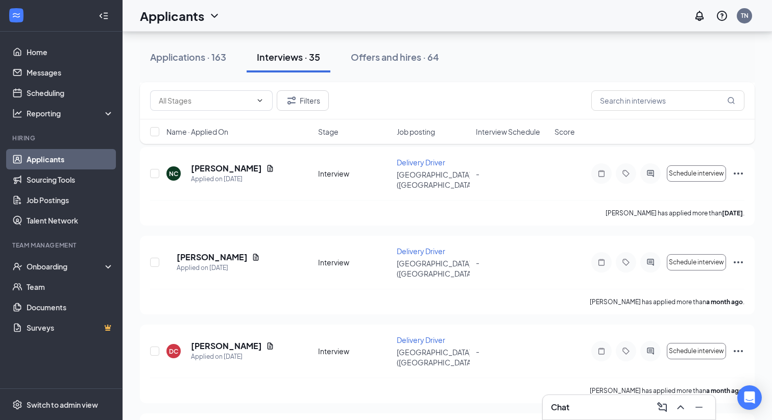
scroll to position [961, 0]
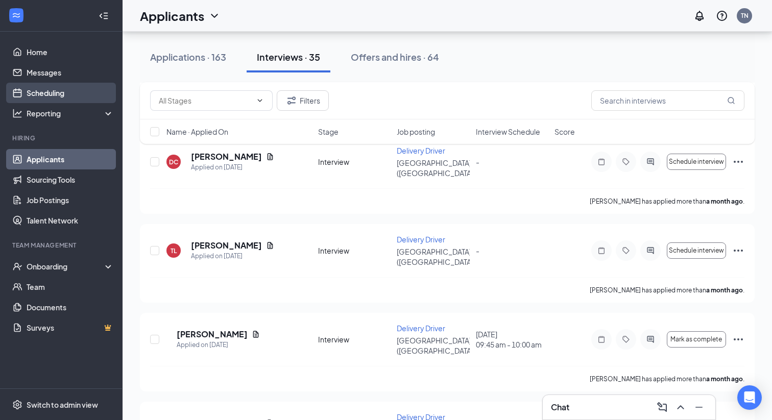
click at [38, 91] on link "Scheduling" at bounding box center [70, 93] width 87 height 20
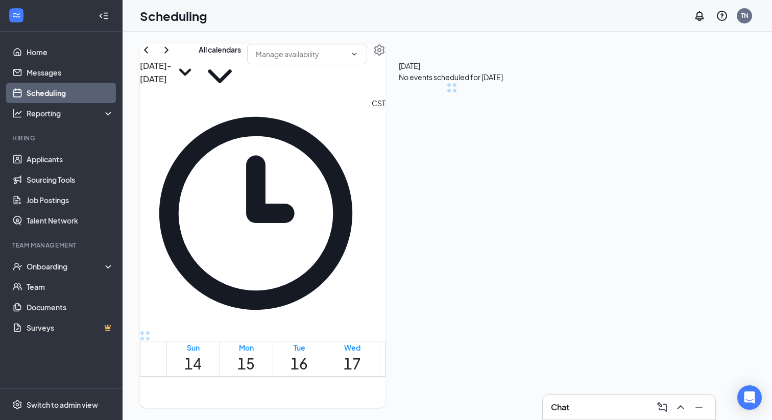
scroll to position [502, 0]
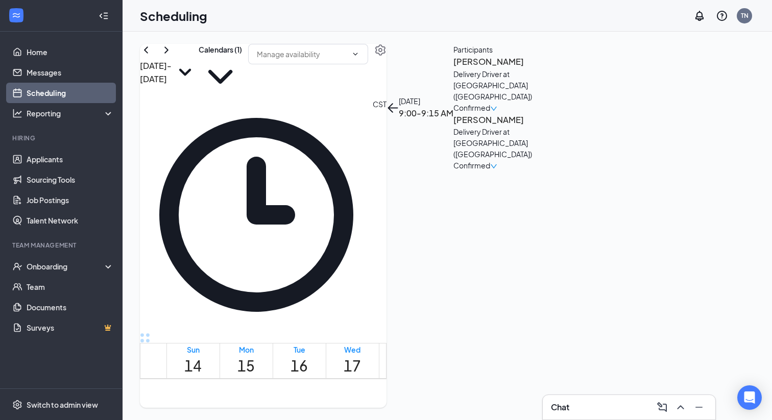
scroll to position [529, 0]
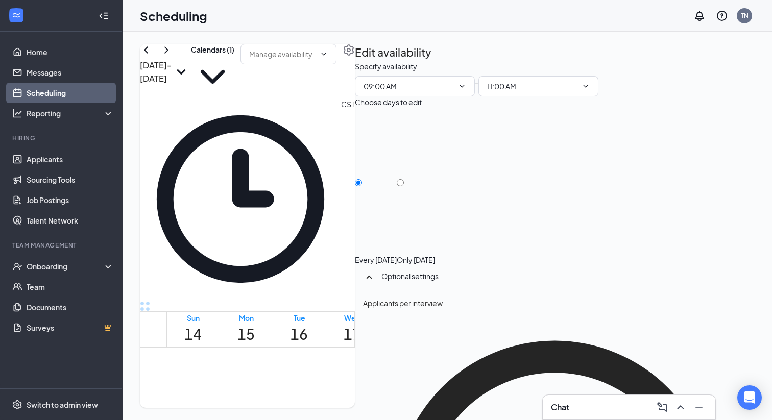
click at [308, 405] on span "9:00-9:15 AM" at bounding box center [299, 420] width 17 height 30
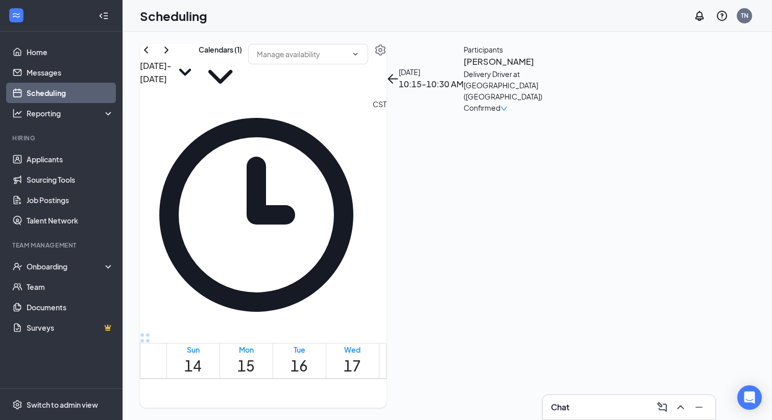
click at [415, 404] on span "8:30-8:45 AM" at bounding box center [405, 419] width 17 height 30
click at [416, 404] on span "9:15-9:30 AM" at bounding box center [423, 419] width 17 height 30
click at [432, 404] on span "9:45-10:00 AM" at bounding box center [440, 419] width 17 height 30
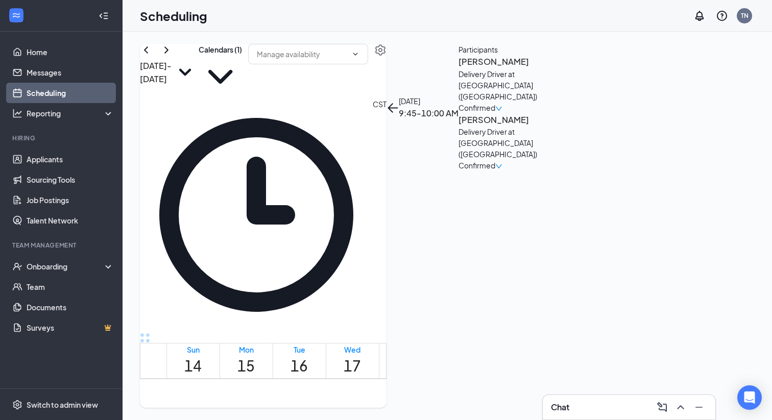
click at [449, 404] on span "10:00-10:15 AM" at bounding box center [459, 419] width 21 height 30
click at [478, 404] on span "10:00-10:15 AM" at bounding box center [467, 419] width 21 height 30
click at [173, 56] on icon "ChevronRight" at bounding box center [166, 50] width 12 height 12
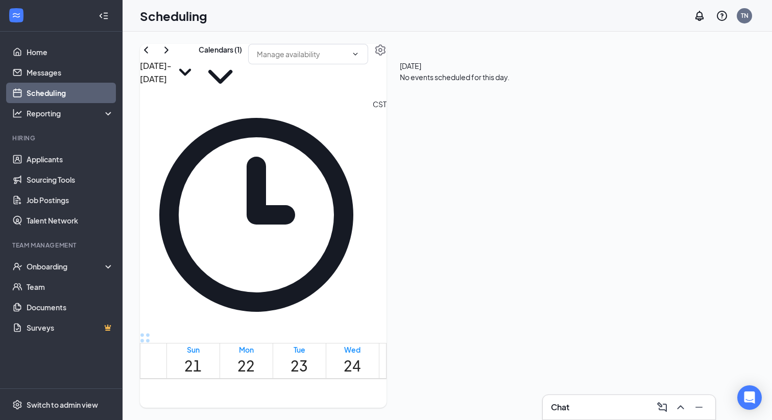
scroll to position [486, 0]
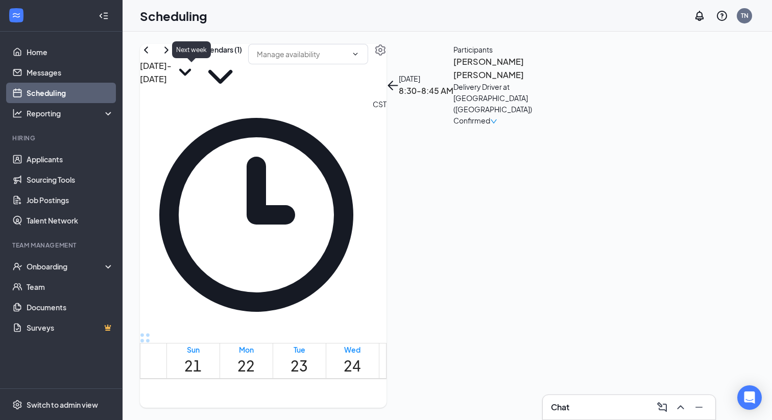
click at [173, 56] on icon "ChevronRight" at bounding box center [166, 50] width 12 height 12
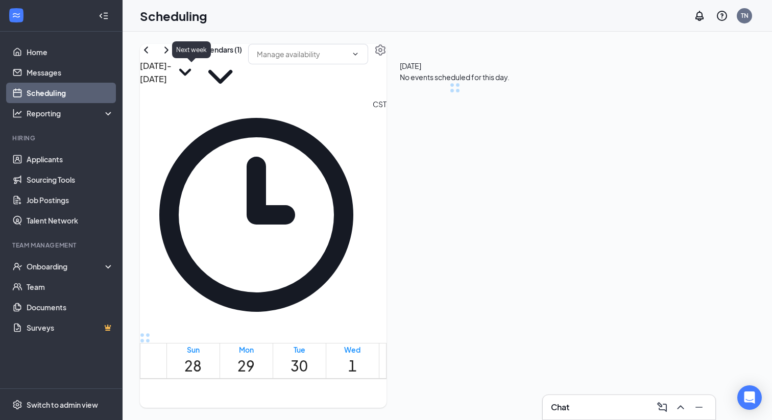
scroll to position [502, 0]
click at [152, 56] on icon "ChevronLeft" at bounding box center [146, 50] width 12 height 12
click at [34, 55] on link "Home" at bounding box center [70, 52] width 87 height 20
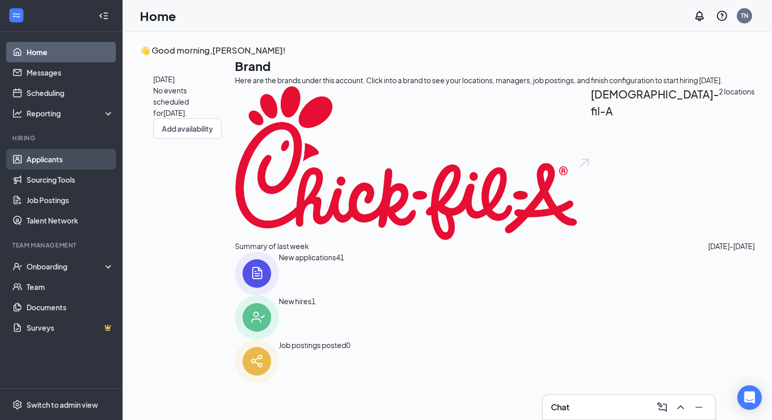
click at [31, 154] on link "Applicants" at bounding box center [70, 159] width 87 height 20
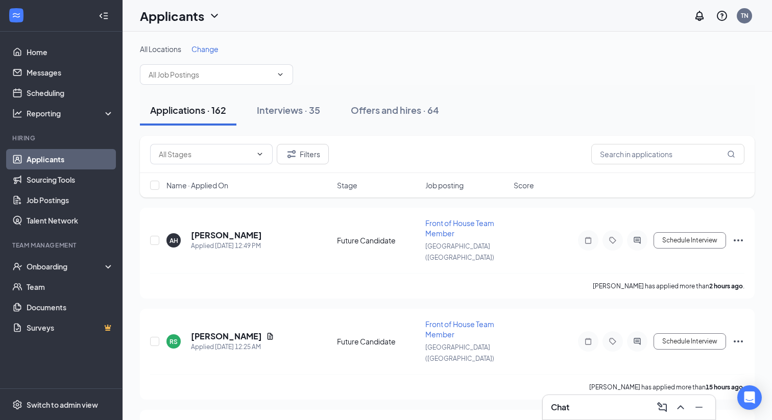
click at [218, 166] on div "Filters" at bounding box center [447, 154] width 615 height 37
click at [220, 165] on div "Filters" at bounding box center [447, 154] width 615 height 37
click at [225, 161] on span at bounding box center [211, 154] width 123 height 20
